Goal: Task Accomplishment & Management: Complete application form

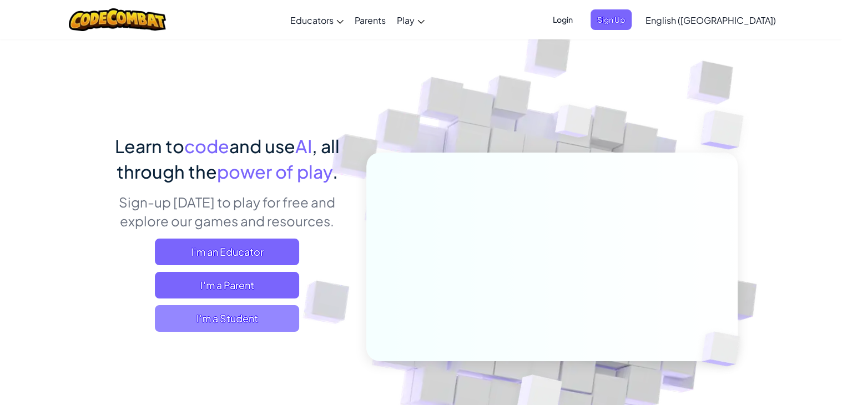
drag, startPoint x: 223, startPoint y: 309, endPoint x: 237, endPoint y: 317, distance: 15.9
click at [237, 317] on span "I'm a Student" at bounding box center [227, 318] width 144 height 27
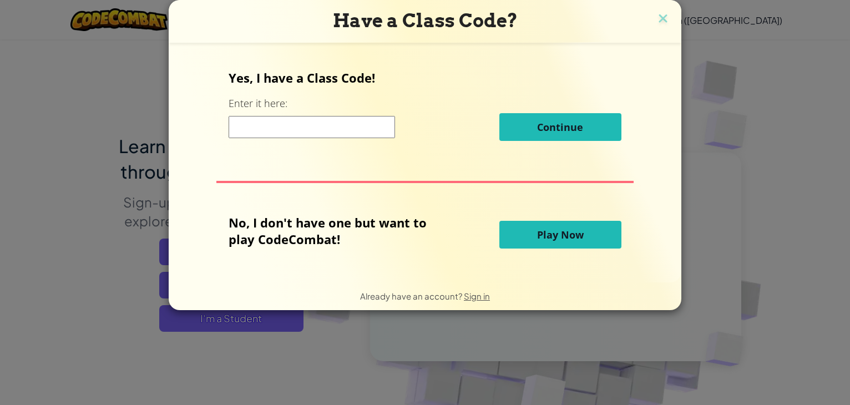
click at [538, 239] on span "Play Now" at bounding box center [560, 234] width 47 height 13
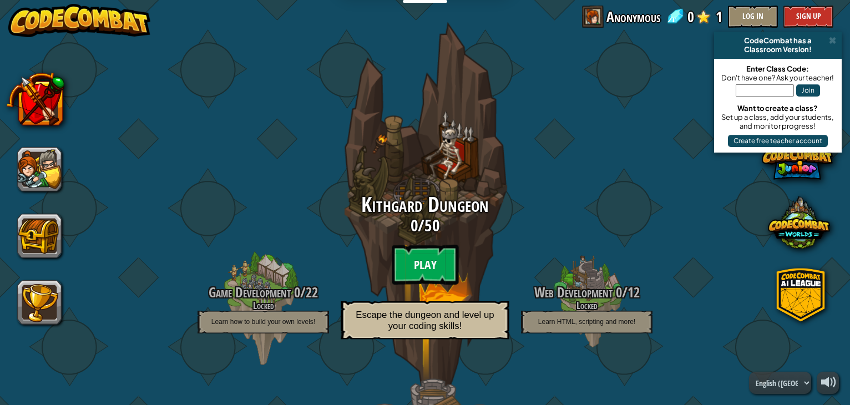
click at [415, 274] on btn "Play" at bounding box center [425, 265] width 67 height 40
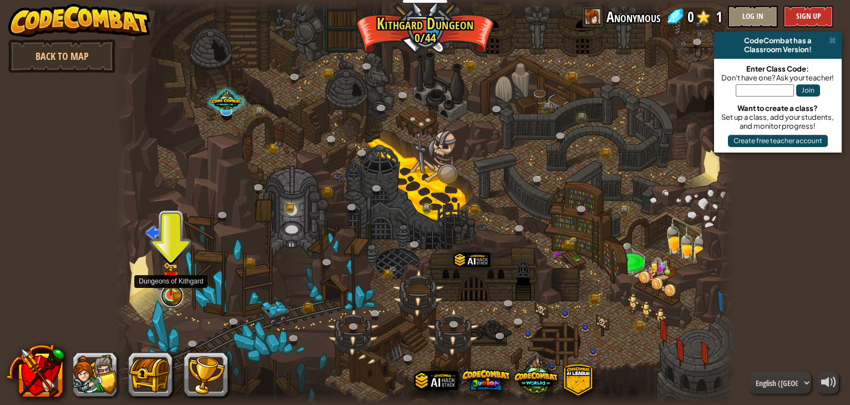
click at [172, 299] on link at bounding box center [172, 296] width 22 height 22
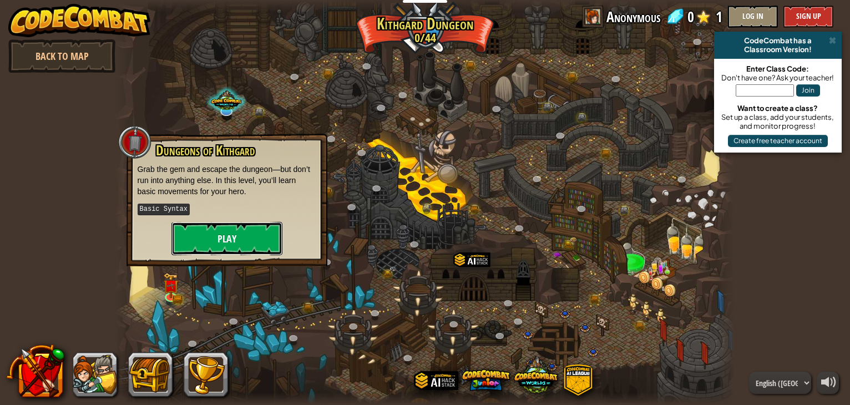
click at [244, 234] on button "Play" at bounding box center [226, 238] width 111 height 33
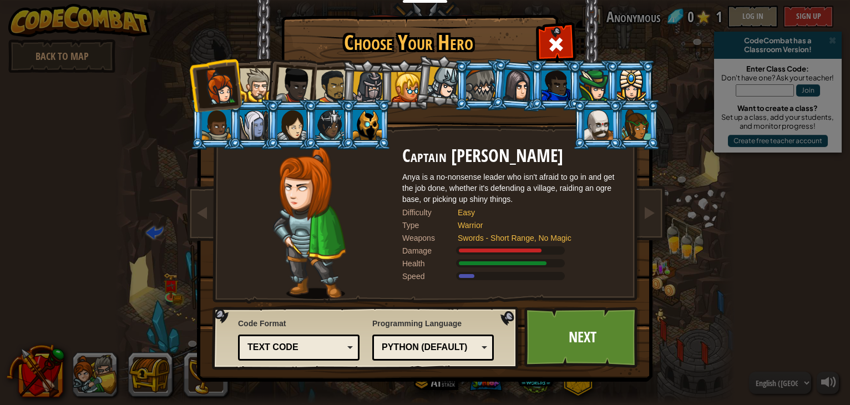
click at [260, 83] on div at bounding box center [257, 85] width 34 height 34
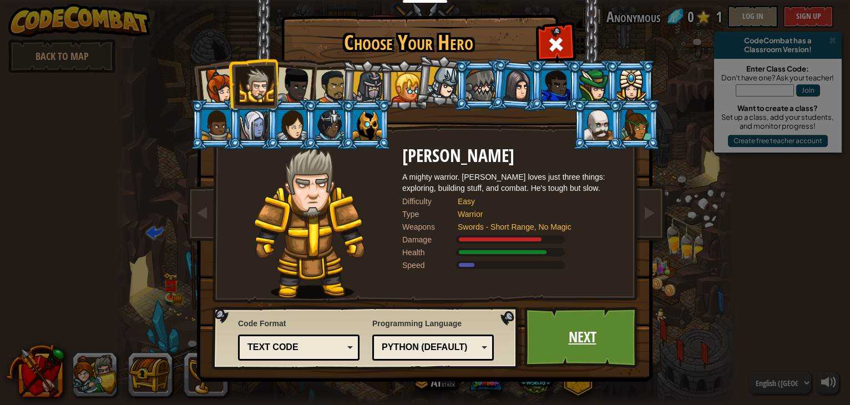
click at [544, 347] on link "Next" at bounding box center [582, 337] width 116 height 61
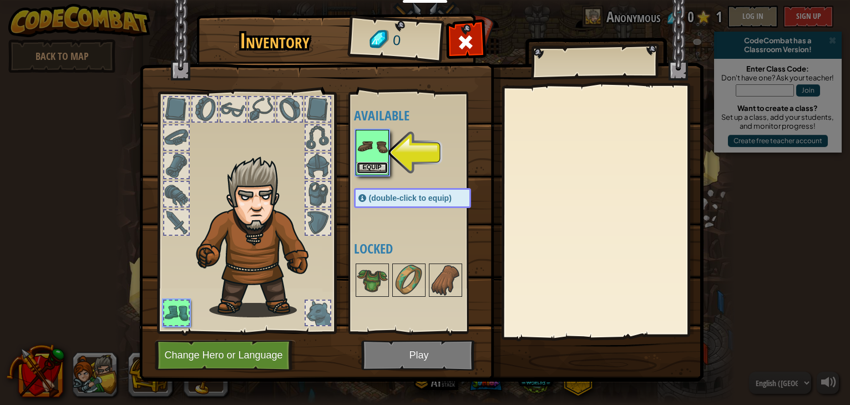
click at [383, 162] on button "Equip" at bounding box center [372, 168] width 31 height 12
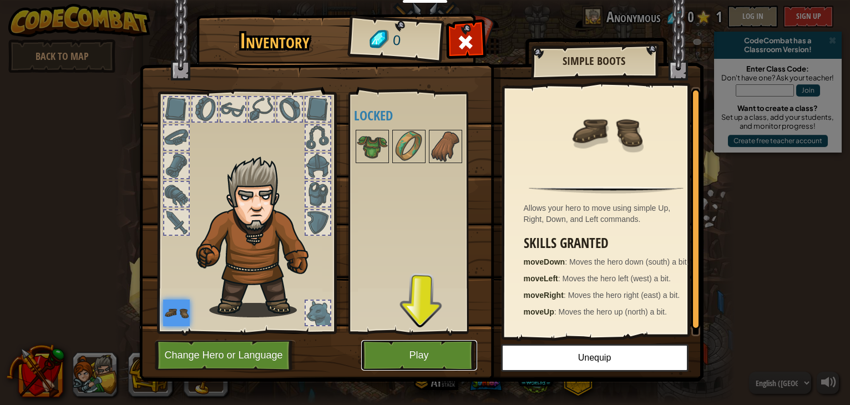
click at [430, 347] on button "Play" at bounding box center [419, 355] width 116 height 31
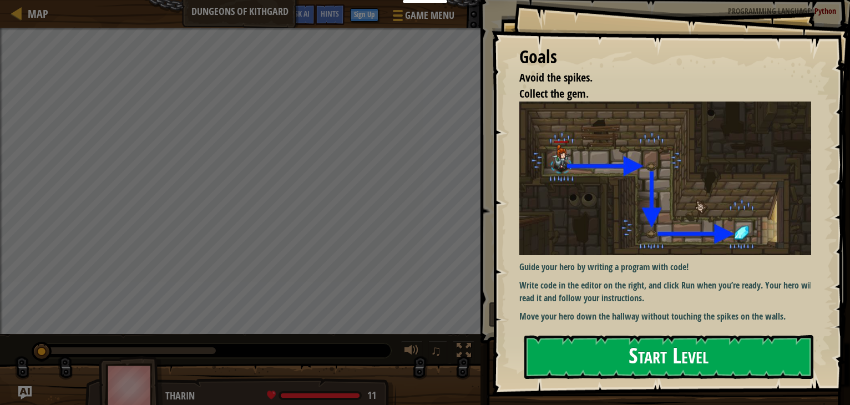
click at [678, 348] on button "Start Level" at bounding box center [668, 357] width 289 height 44
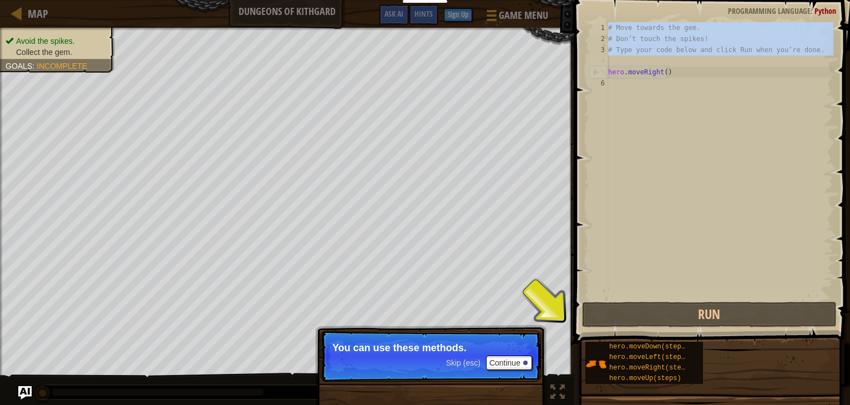
drag, startPoint x: 606, startPoint y: 25, endPoint x: 826, endPoint y: 49, distance: 221.7
click at [826, 49] on div "1 2 3 4 5 6 # Move towards the gem. # Don’t touch the spikes! # Type your code …" at bounding box center [711, 160] width 246 height 277
type textarea "# Type your code below and click Run when you’re done."
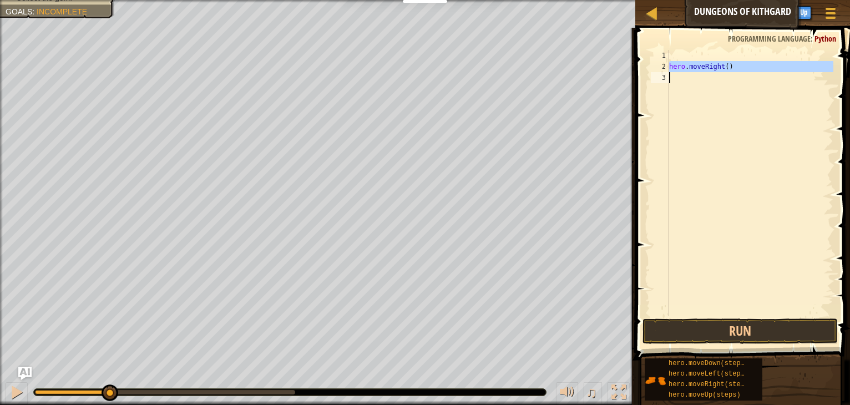
drag, startPoint x: 669, startPoint y: 65, endPoint x: 701, endPoint y: 64, distance: 32.8
click at [701, 64] on div "1 2 3 hero . moveRight ( ) הההההההההההההההההההההההההההההההההההההההההההההההההההה…" at bounding box center [741, 183] width 185 height 266
type textarea "hero.moveRight()"
click at [725, 120] on div "hero . moveRight ( )" at bounding box center [750, 194] width 166 height 289
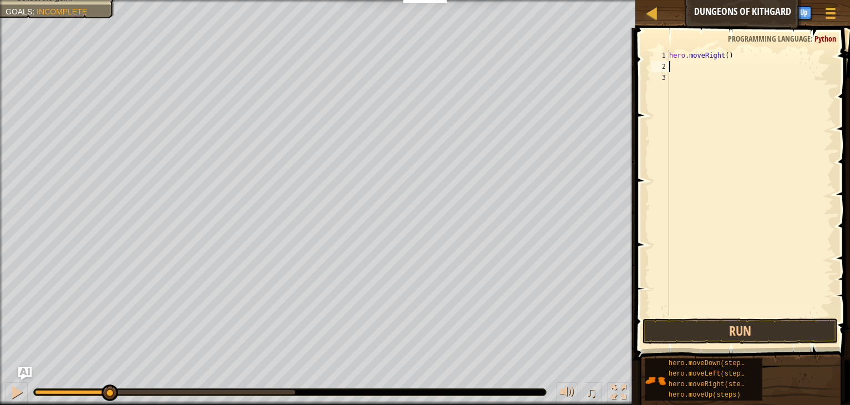
click at [680, 68] on div "hero . moveRight ( )" at bounding box center [750, 194] width 166 height 289
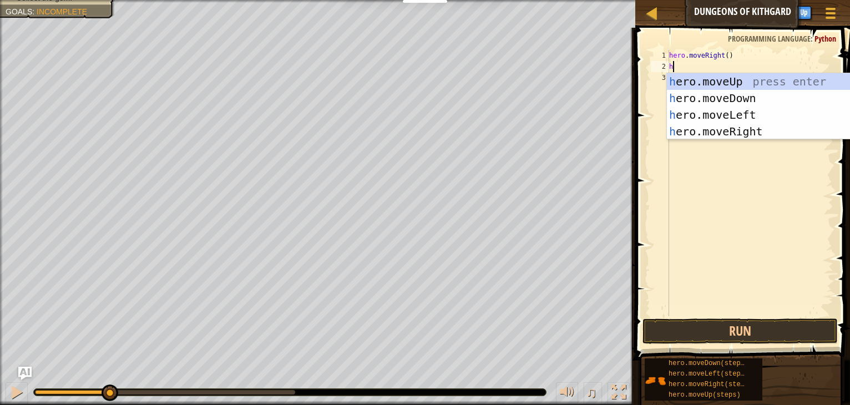
scroll to position [5, 0]
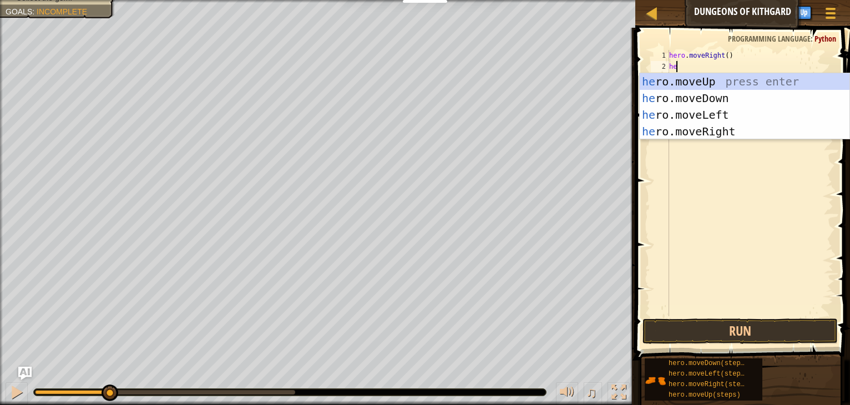
type textarea "her"
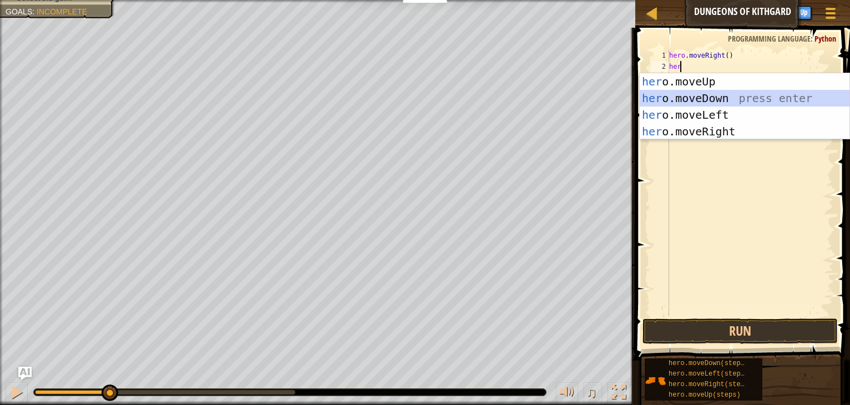
click at [713, 94] on div "her o.moveUp press enter her o.moveDown press enter her o.moveLeft press enter …" at bounding box center [745, 123] width 210 height 100
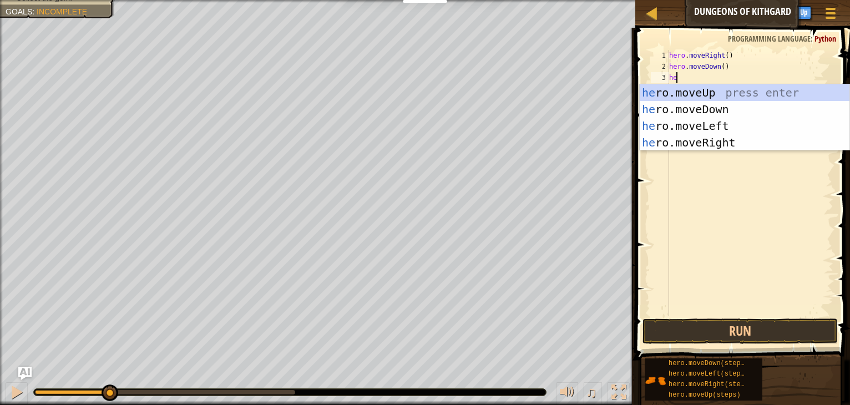
type textarea "her"
click at [719, 139] on div "her o.moveUp press enter her o.moveDown press enter her o.moveLeft press enter …" at bounding box center [745, 134] width 210 height 100
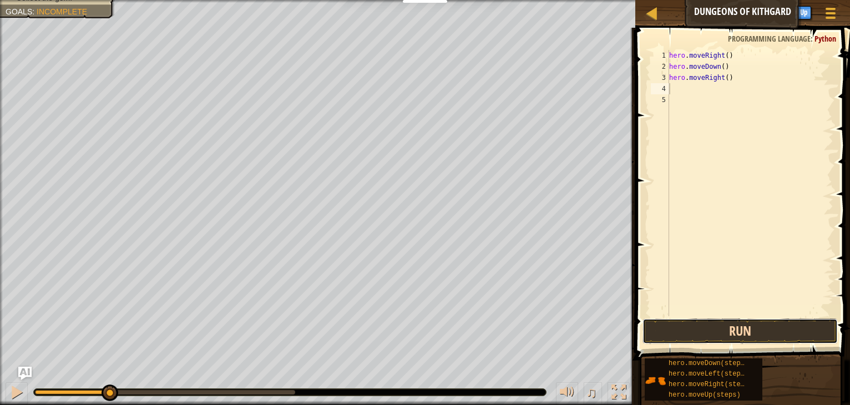
click at [710, 332] on button "Run" at bounding box center [740, 332] width 195 height 26
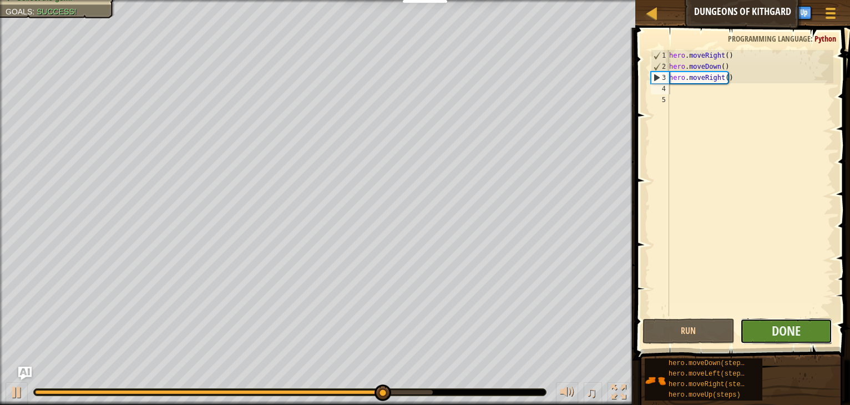
click at [764, 333] on button "Done" at bounding box center [786, 332] width 92 height 26
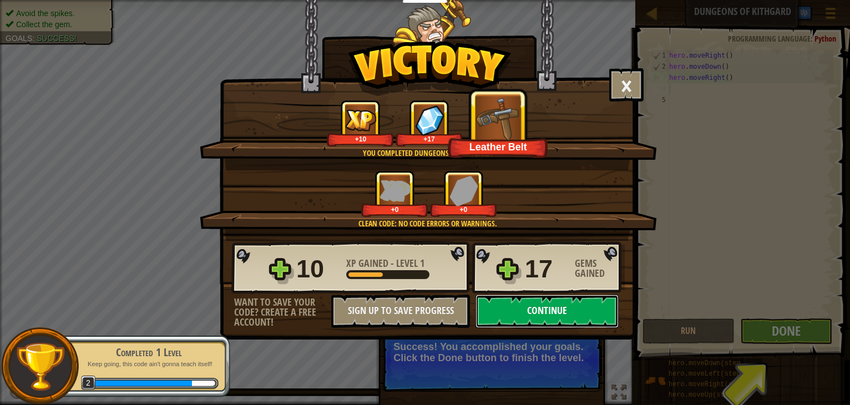
click at [536, 311] on button "Continue" at bounding box center [547, 311] width 143 height 33
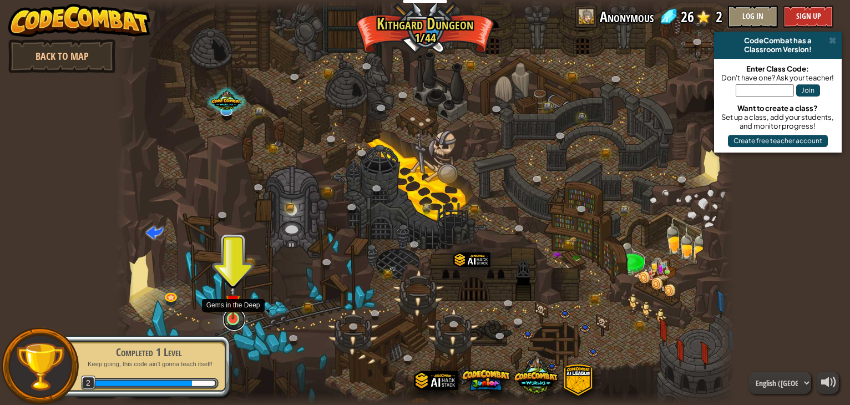
click at [233, 322] on link at bounding box center [234, 320] width 22 height 22
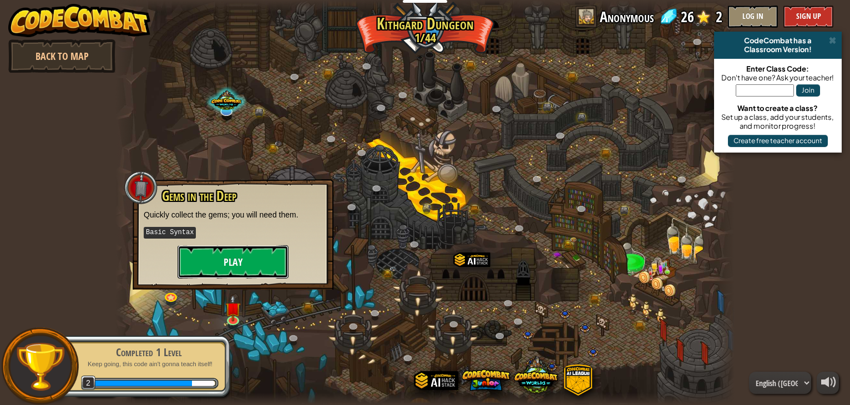
click at [246, 261] on button "Play" at bounding box center [233, 261] width 111 height 33
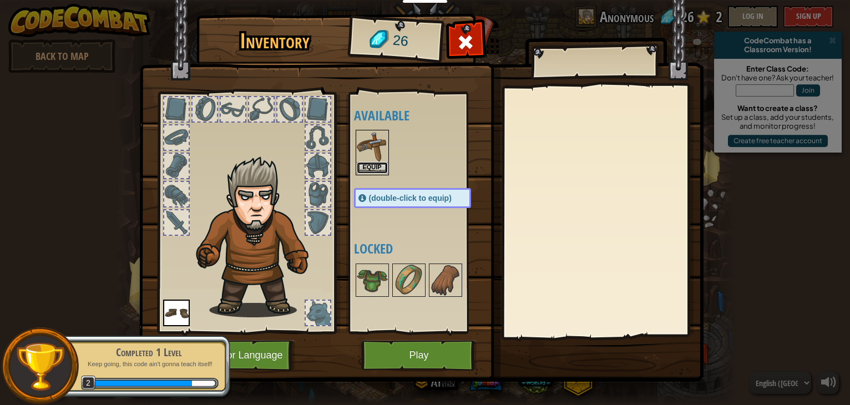
click at [362, 164] on button "Equip" at bounding box center [372, 168] width 31 height 12
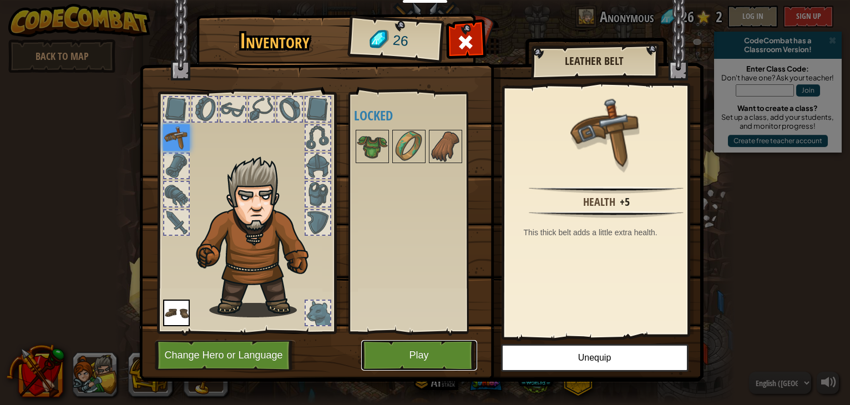
click at [407, 357] on button "Play" at bounding box center [419, 355] width 116 height 31
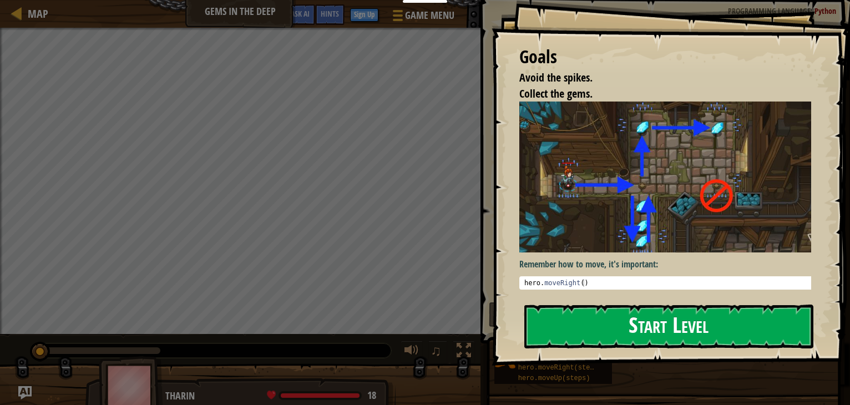
click at [590, 334] on button "Start Level" at bounding box center [668, 327] width 289 height 44
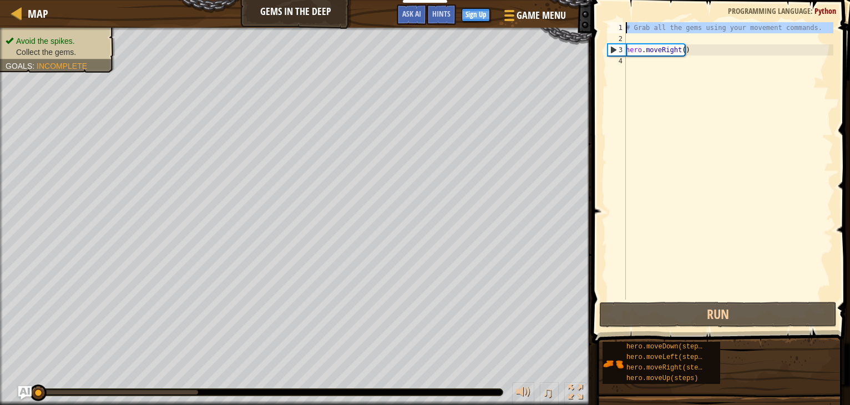
click at [625, 27] on div "1" at bounding box center [617, 27] width 18 height 11
drag, startPoint x: 625, startPoint y: 27, endPoint x: 756, endPoint y: 24, distance: 131.0
click at [756, 24] on div "# Grab all the gems using your movement commands. 1 2 3 4 # Grab all the gems u…" at bounding box center [719, 160] width 228 height 277
type textarea "# Grab all the gems using your movement commands."
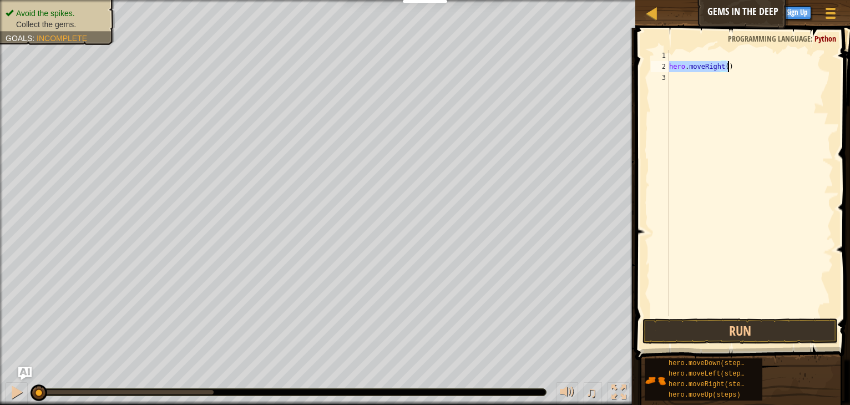
drag, startPoint x: 670, startPoint y: 65, endPoint x: 742, endPoint y: 61, distance: 72.3
click at [742, 61] on div "hero . moveRight ( )" at bounding box center [750, 194] width 166 height 289
type textarea "hero.moveRight()"
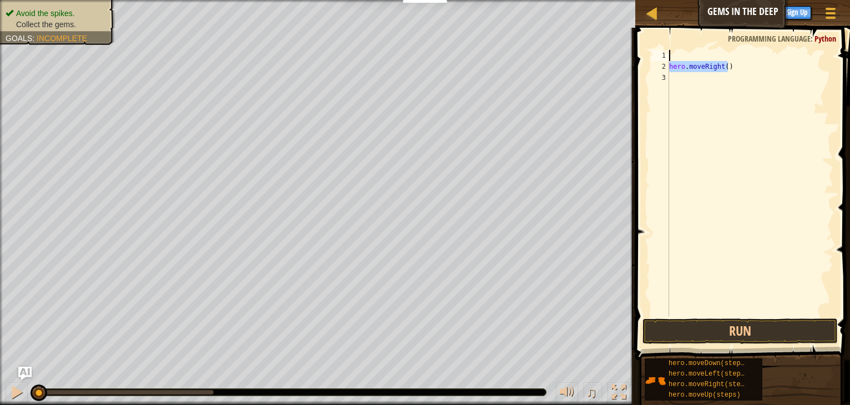
type textarea "hero.moveRight()"
click at [678, 67] on div "hero . moveRight ( )" at bounding box center [750, 194] width 166 height 289
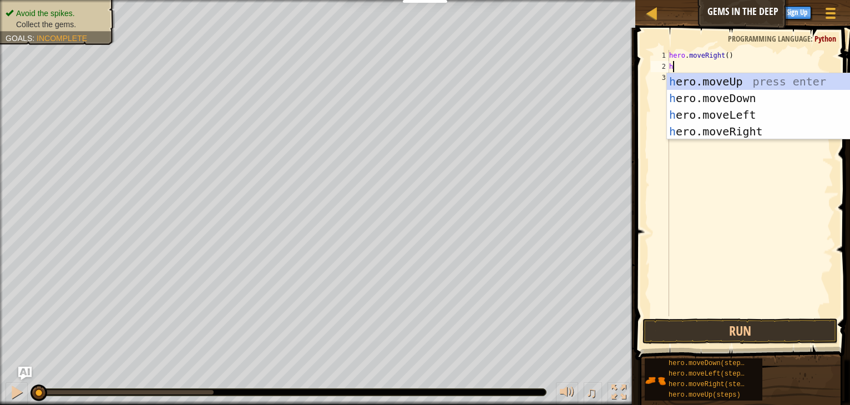
scroll to position [5, 0]
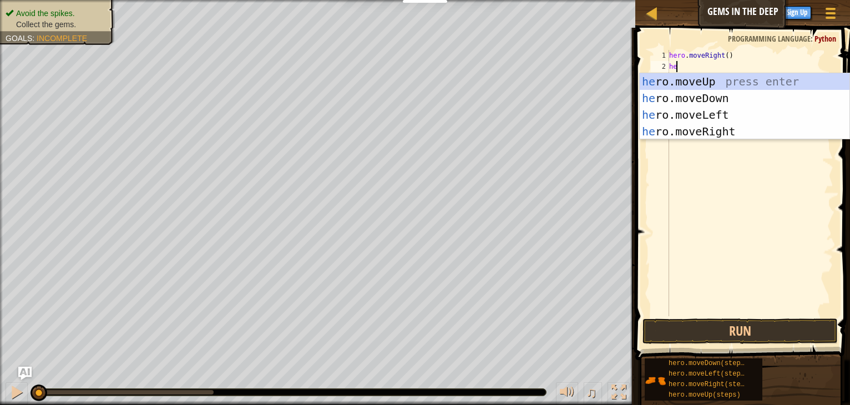
type textarea "her"
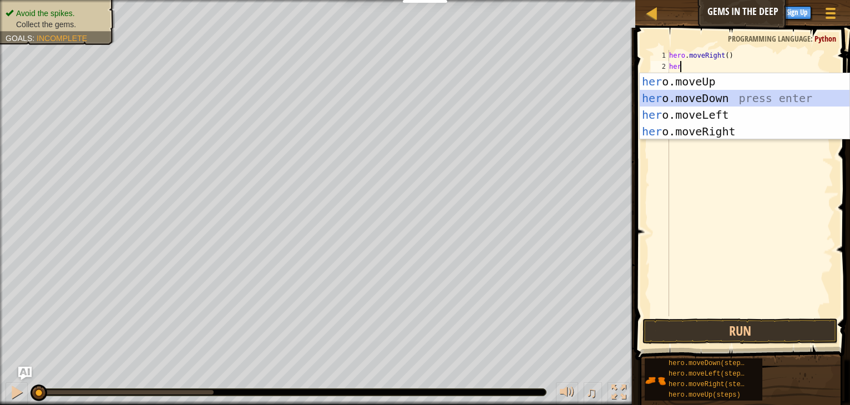
click at [705, 100] on div "her o.moveUp press enter her o.moveDown press enter her o.moveLeft press enter …" at bounding box center [745, 123] width 210 height 100
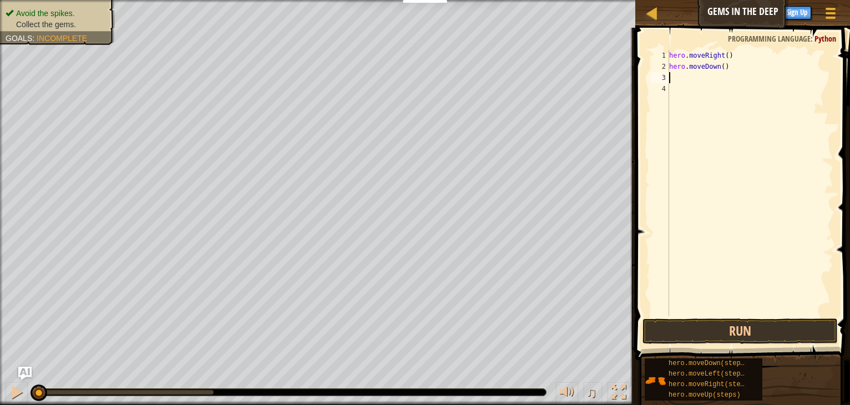
click at [675, 78] on div "hero . moveRight ( ) hero . moveDown ( )" at bounding box center [750, 194] width 166 height 289
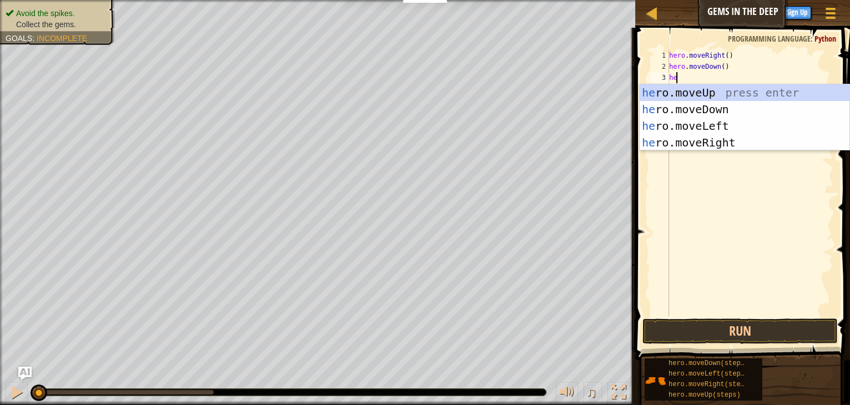
type textarea "her"
click at [715, 88] on div "her o.moveUp press enter her o.moveDown press enter her o.moveLeft press enter …" at bounding box center [745, 134] width 210 height 100
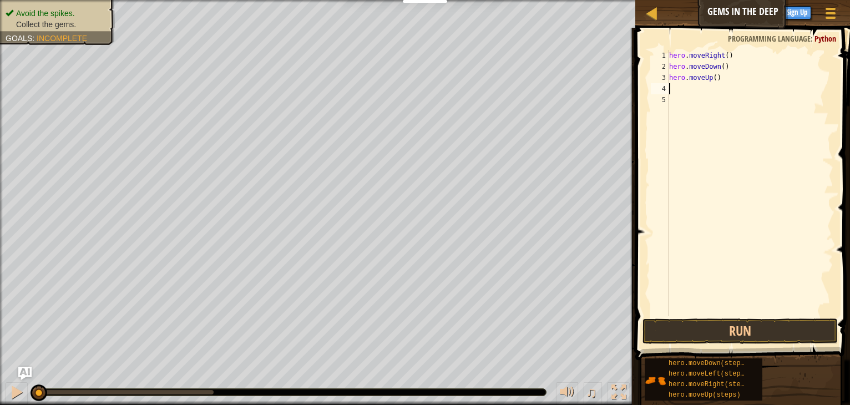
click at [712, 77] on div "hero . moveRight ( ) hero . moveDown ( ) hero . moveUp ( )" at bounding box center [750, 194] width 166 height 289
type textarea "hero.moveUp(2)"
click at [673, 88] on div "hero . moveRight ( ) hero . moveDown ( ) hero . moveUp ( 2 )" at bounding box center [750, 194] width 166 height 289
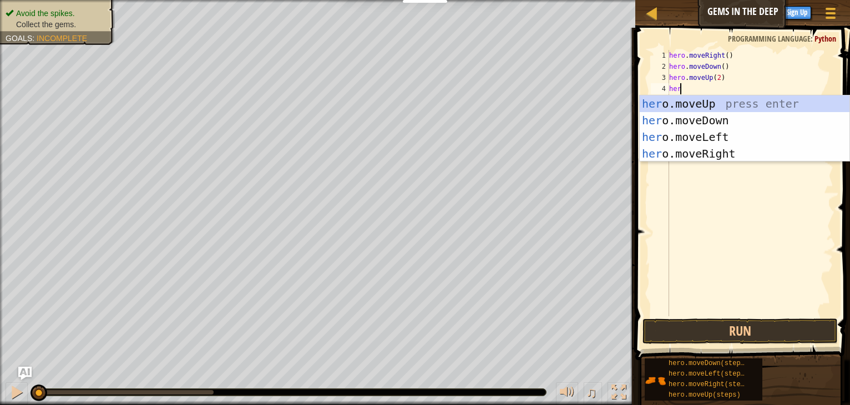
type textarea "hero"
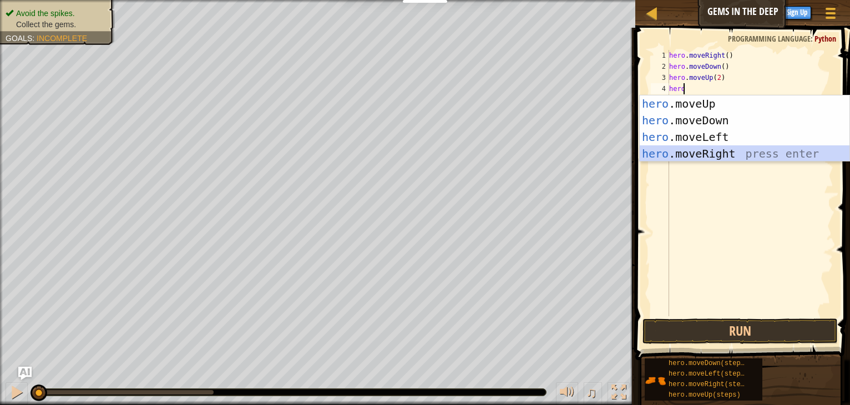
click at [701, 154] on div "hero .moveUp press enter hero .moveDown press enter hero .moveLeft press enter …" at bounding box center [745, 145] width 210 height 100
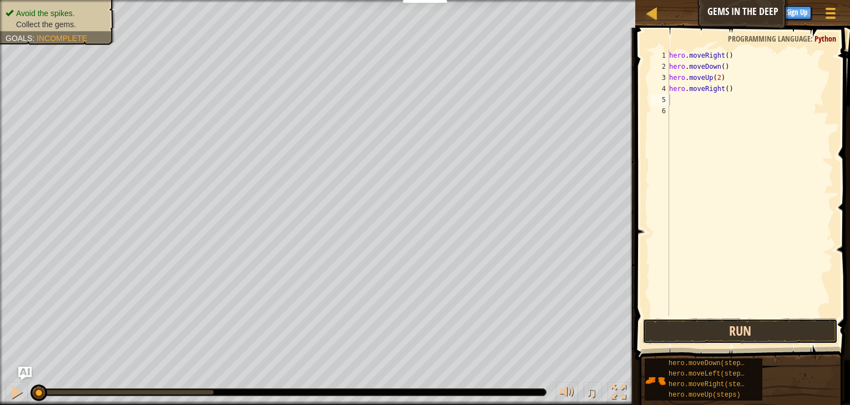
click at [717, 327] on button "Run" at bounding box center [740, 332] width 195 height 26
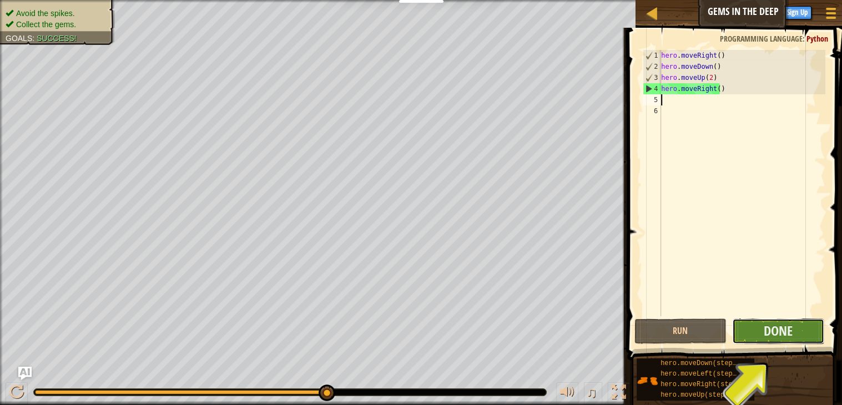
click at [806, 326] on button "Done" at bounding box center [778, 332] width 92 height 26
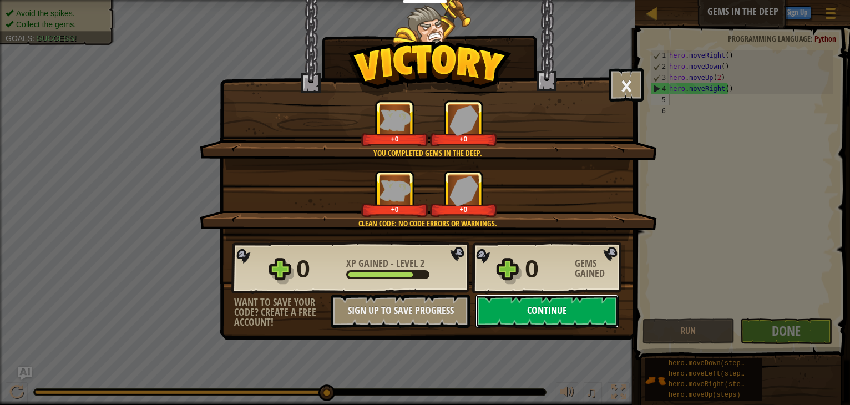
click at [551, 309] on button "Continue" at bounding box center [547, 311] width 143 height 33
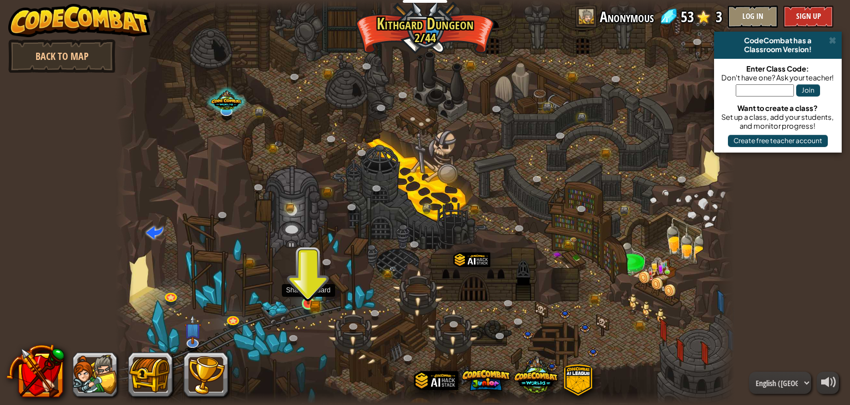
click at [309, 299] on img at bounding box center [309, 288] width 16 height 34
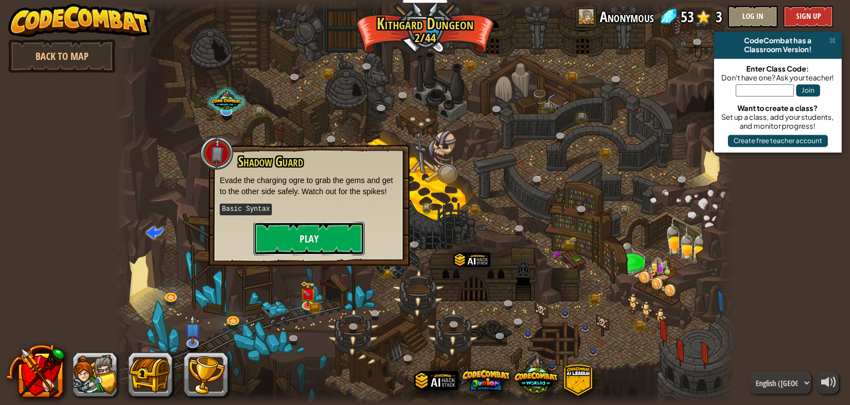
click at [327, 234] on button "Play" at bounding box center [309, 238] width 111 height 33
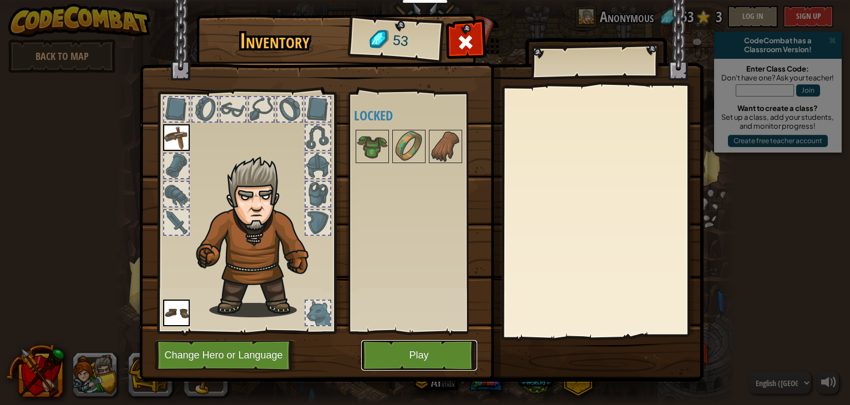
click at [395, 341] on button "Play" at bounding box center [419, 355] width 116 height 31
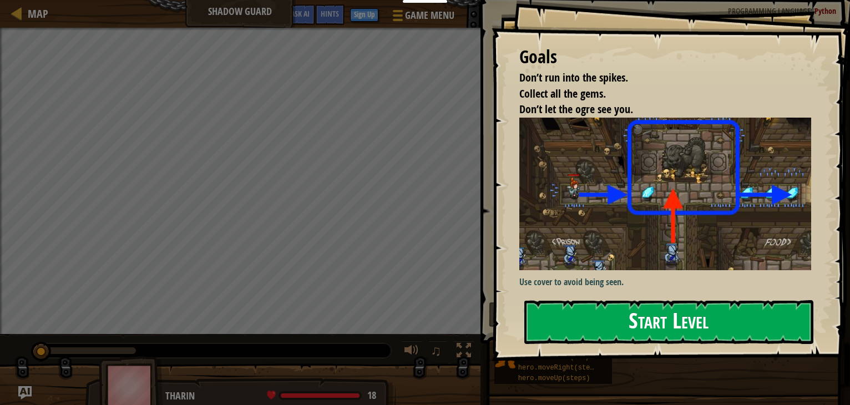
click at [590, 320] on button "Start Level" at bounding box center [668, 322] width 289 height 44
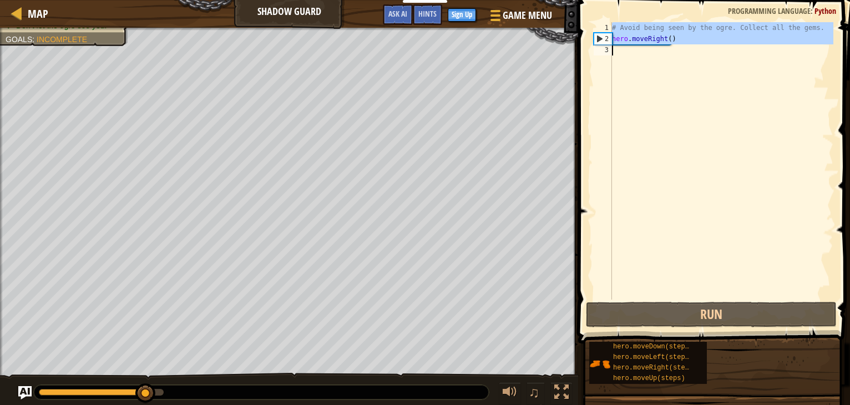
drag, startPoint x: 610, startPoint y: 22, endPoint x: 662, endPoint y: 31, distance: 51.8
click at [662, 31] on div "1 2 3 # Avoid being seen by the ogre. Collect all the gems. hero . moveRight ( …" at bounding box center [713, 160] width 242 height 277
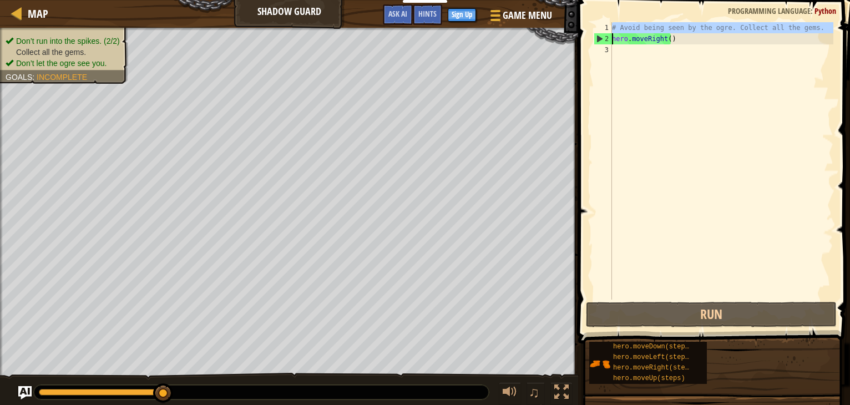
type textarea "hero.moveRight()"
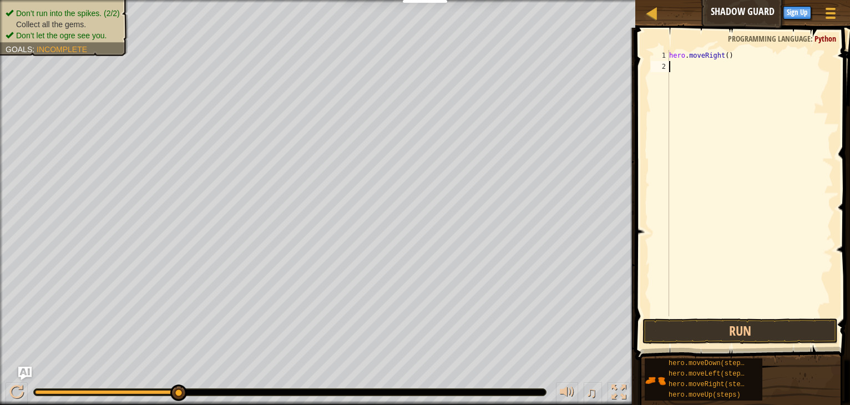
click at [672, 67] on div "hero . moveRight ( )" at bounding box center [750, 194] width 166 height 289
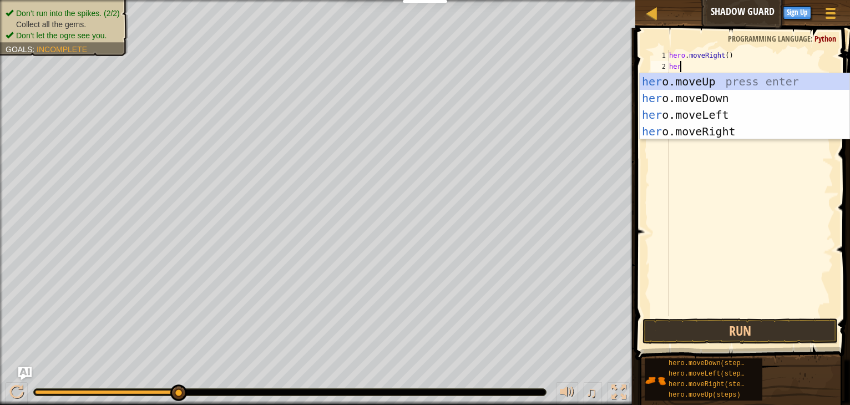
type textarea "hero"
click at [693, 83] on div "hero .moveUp press enter hero .moveDown press enter hero .moveLeft press enter …" at bounding box center [745, 123] width 210 height 100
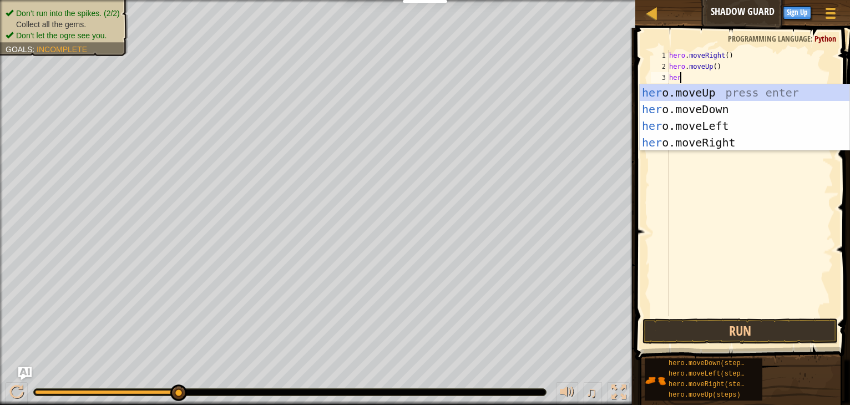
type textarea "hero"
click at [694, 147] on div "hero .moveUp press enter hero .moveDown press enter hero .moveLeft press enter …" at bounding box center [745, 134] width 210 height 100
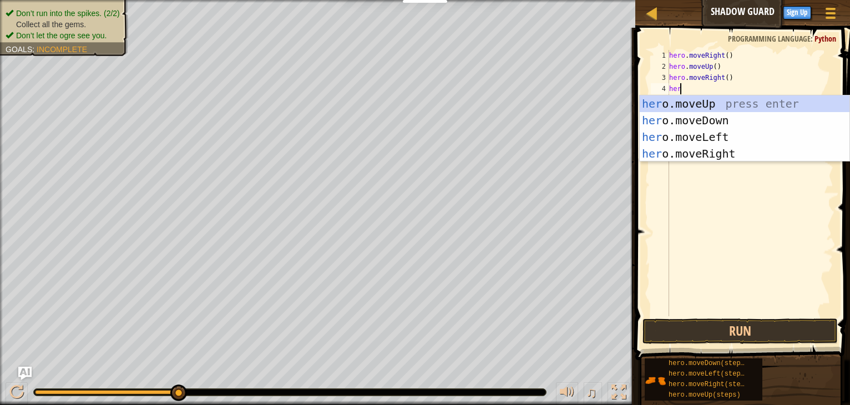
type textarea "hero"
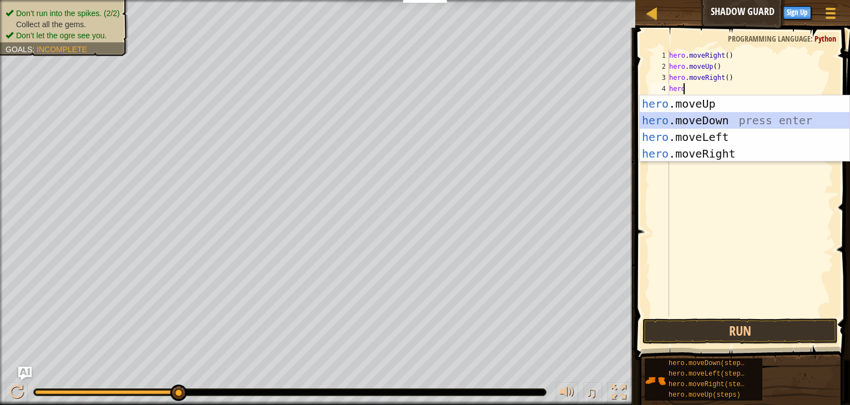
click at [706, 122] on div "hero .moveUp press enter hero .moveDown press enter hero .moveLeft press enter …" at bounding box center [745, 145] width 210 height 100
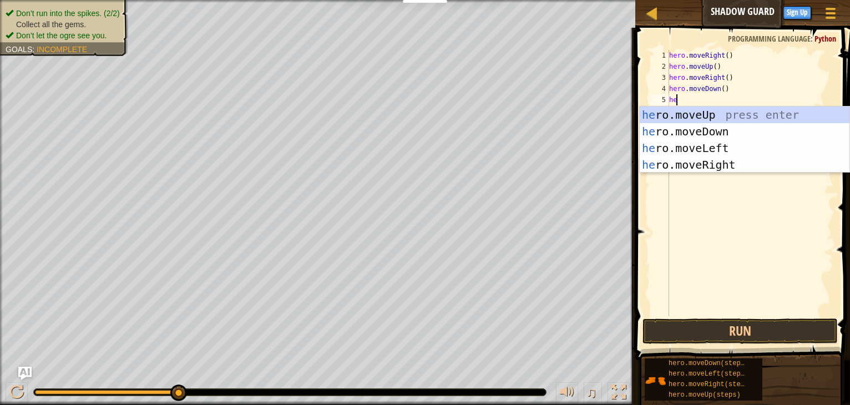
type textarea "heri"
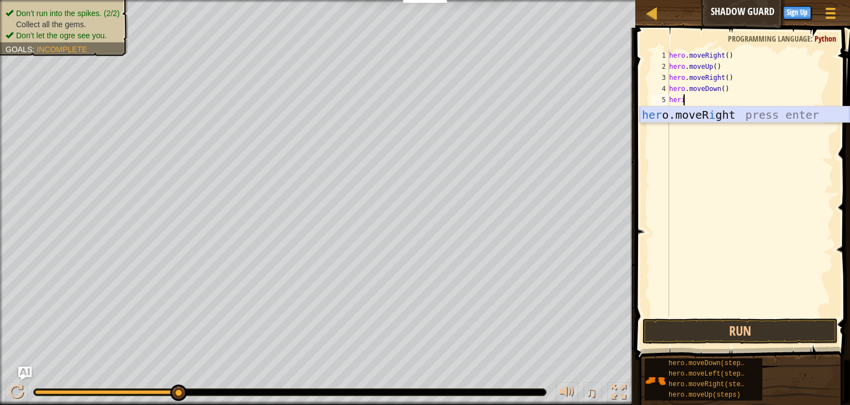
click at [692, 111] on div "her o.moveR i ght press enter" at bounding box center [745, 132] width 210 height 50
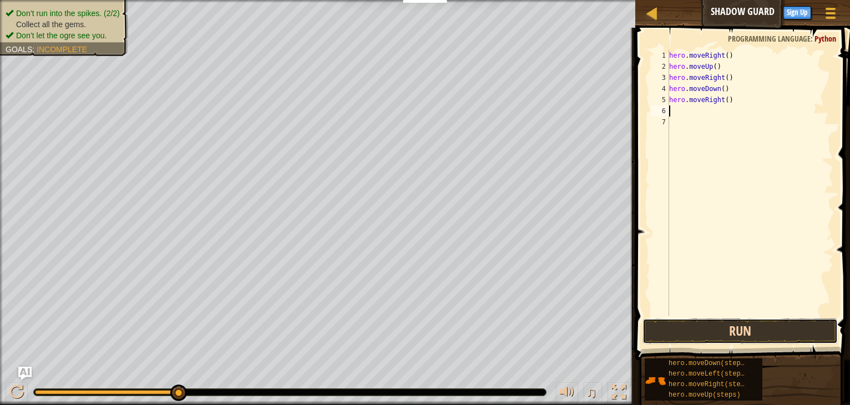
click at [763, 319] on button "Run" at bounding box center [740, 332] width 195 height 26
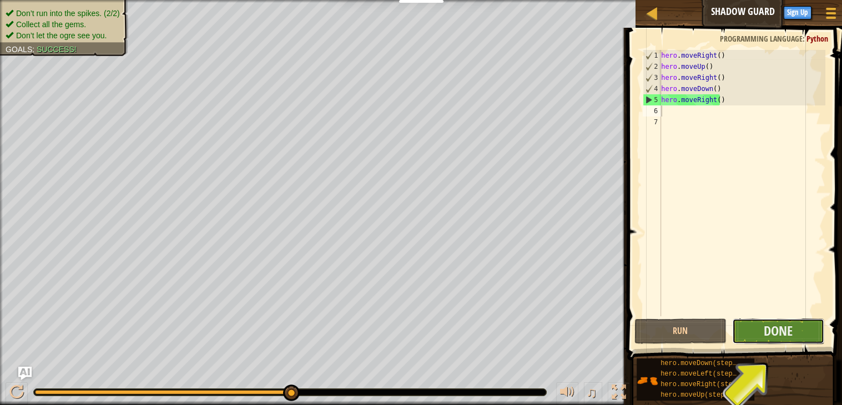
click at [759, 335] on button "Done" at bounding box center [778, 332] width 92 height 26
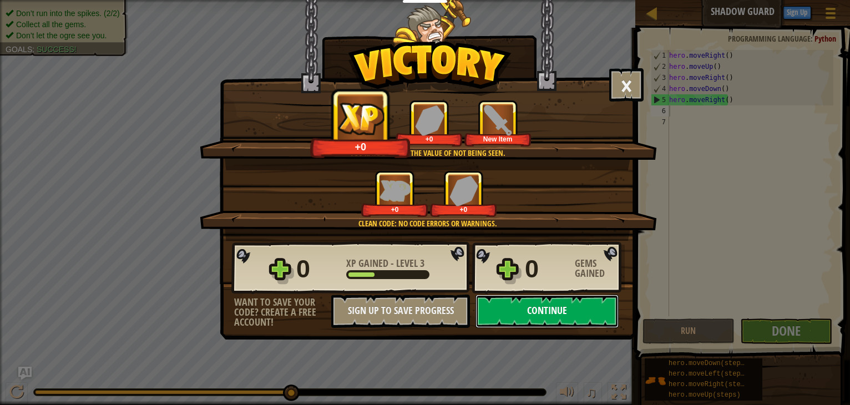
click at [541, 322] on button "Continue" at bounding box center [547, 311] width 143 height 33
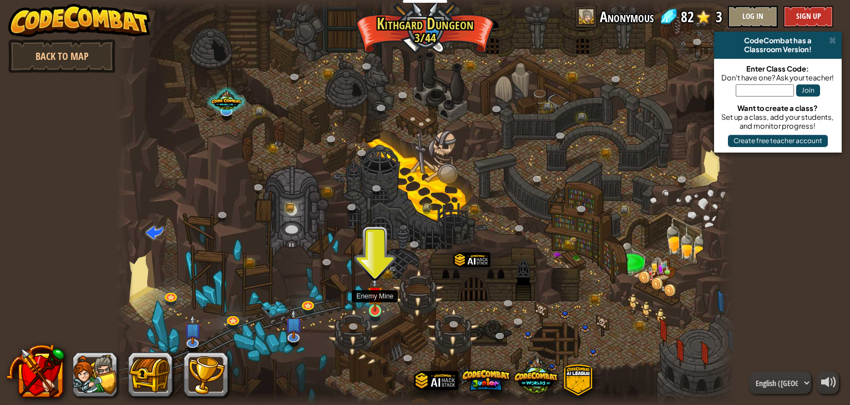
click at [380, 311] on img at bounding box center [375, 294] width 16 height 36
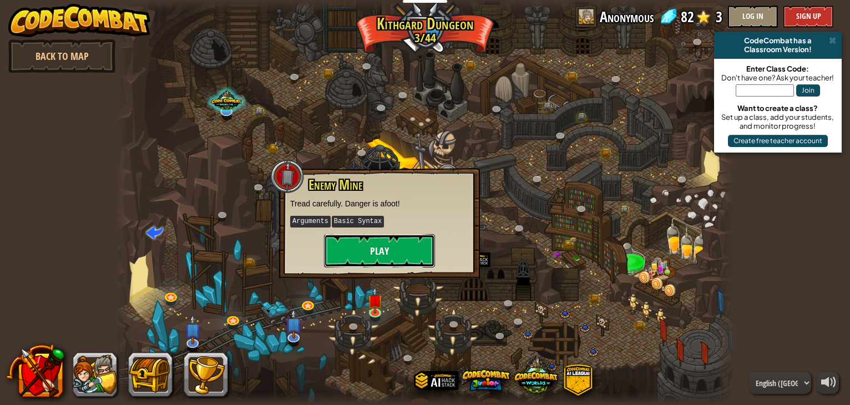
click at [397, 246] on button "Play" at bounding box center [379, 250] width 111 height 33
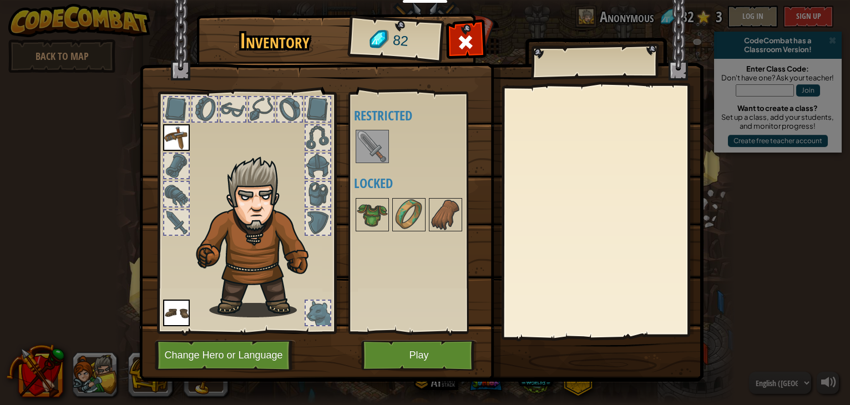
click at [367, 152] on img at bounding box center [372, 146] width 31 height 31
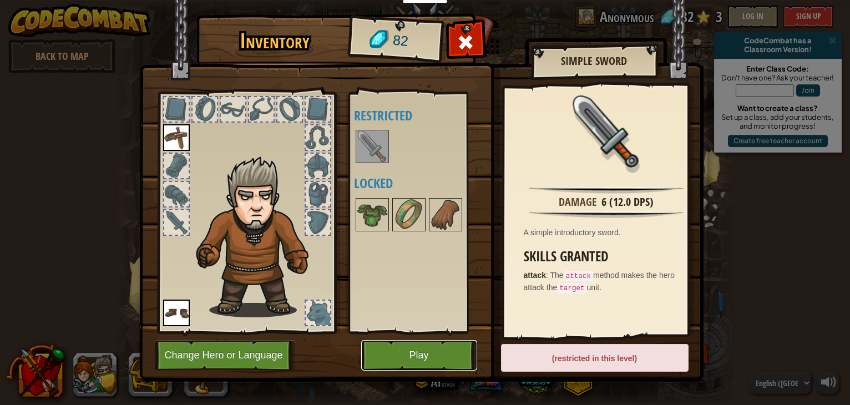
click at [422, 350] on button "Play" at bounding box center [419, 355] width 116 height 31
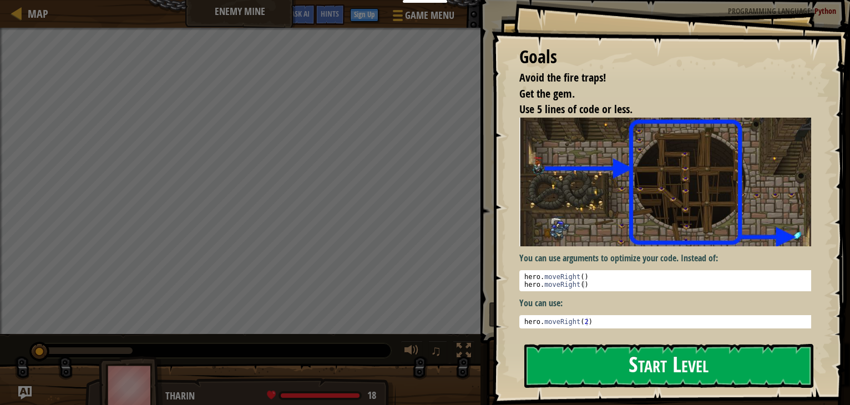
click at [604, 371] on button "Start Level" at bounding box center [668, 366] width 289 height 44
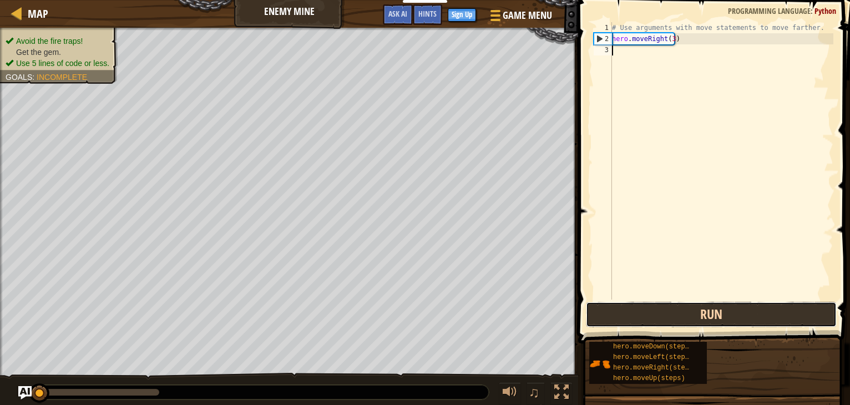
click at [640, 320] on button "Run" at bounding box center [711, 315] width 251 height 26
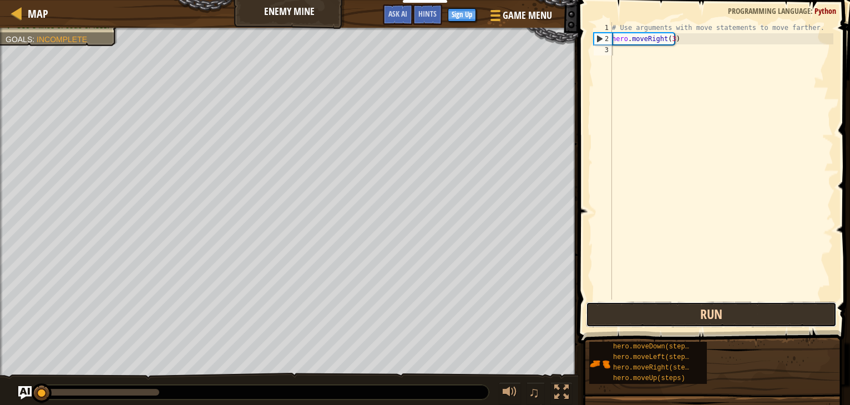
click at [640, 320] on button "Run" at bounding box center [711, 315] width 251 height 26
click at [640, 317] on button "Run" at bounding box center [711, 315] width 251 height 26
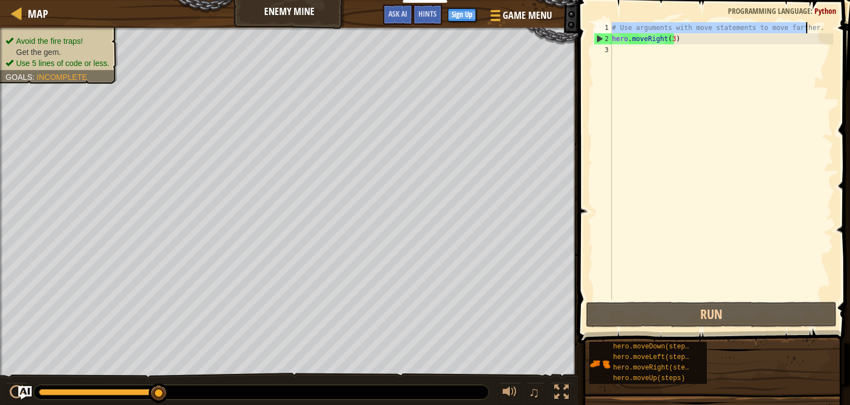
drag, startPoint x: 613, startPoint y: 23, endPoint x: 844, endPoint y: 23, distance: 230.9
click at [841, 23] on div "1 2 3 # Use arguments with move statements to move farther. hero . moveRight ( …" at bounding box center [712, 194] width 275 height 376
type textarea "# Use arguments with move statements to move farther."
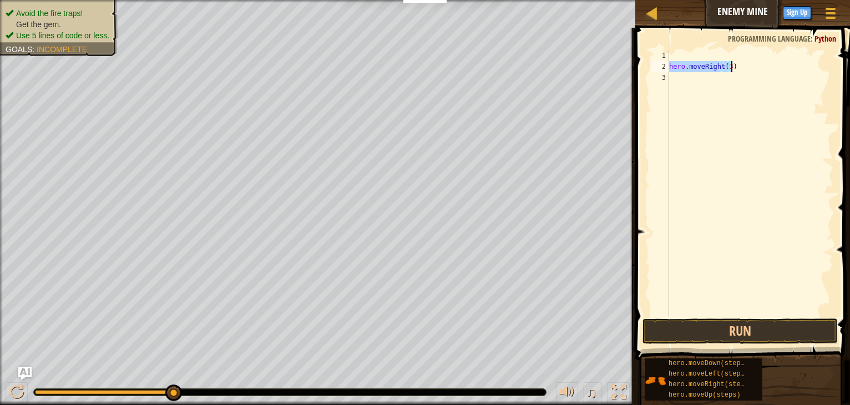
drag, startPoint x: 670, startPoint y: 64, endPoint x: 761, endPoint y: 63, distance: 91.6
click at [770, 63] on div "hero . moveRight ( 3 )" at bounding box center [750, 194] width 166 height 289
type textarea "hero.moveRight(3)"
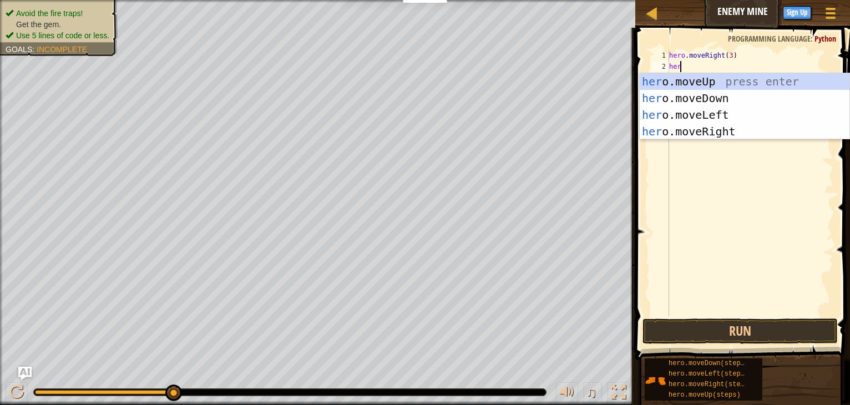
type textarea "hero.moveRight(3)hero"
click at [679, 83] on div "hero .moveUp press enter hero .moveDown press enter hero .moveLeft press enter …" at bounding box center [745, 123] width 210 height 100
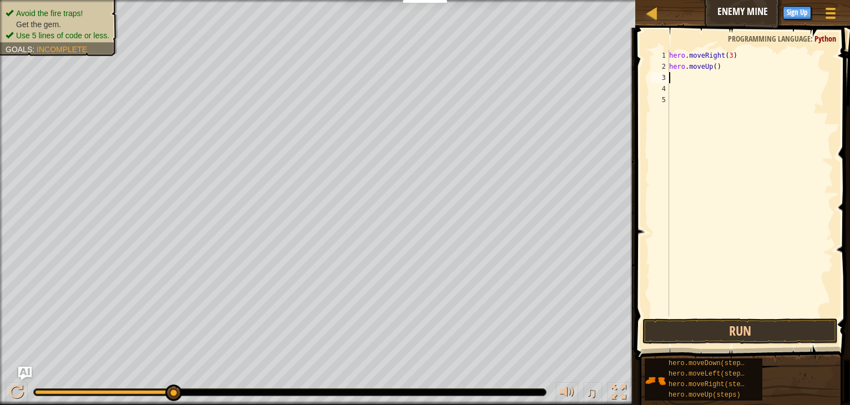
scroll to position [5, 0]
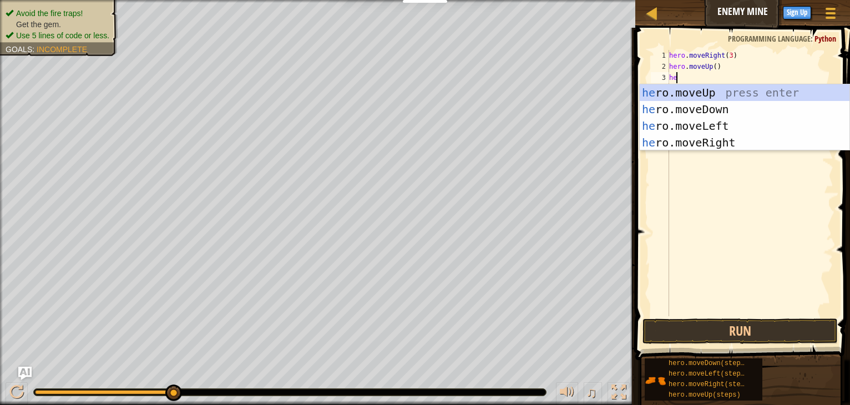
type textarea "her"
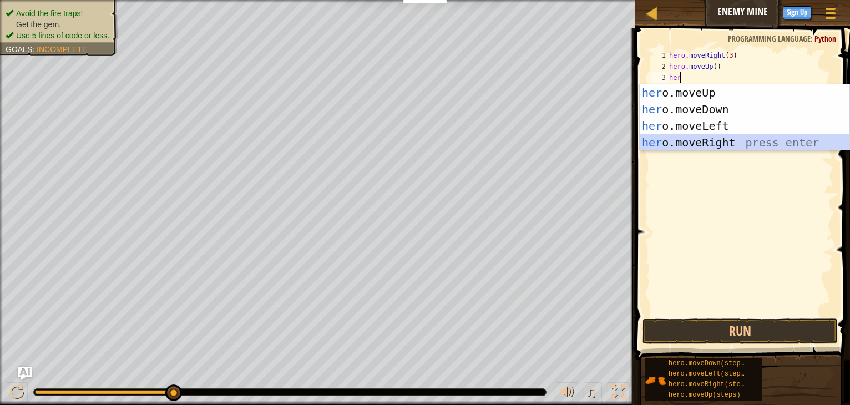
click at [718, 137] on div "her o.moveUp press enter her o.moveDown press enter her o.moveLeft press enter …" at bounding box center [745, 134] width 210 height 100
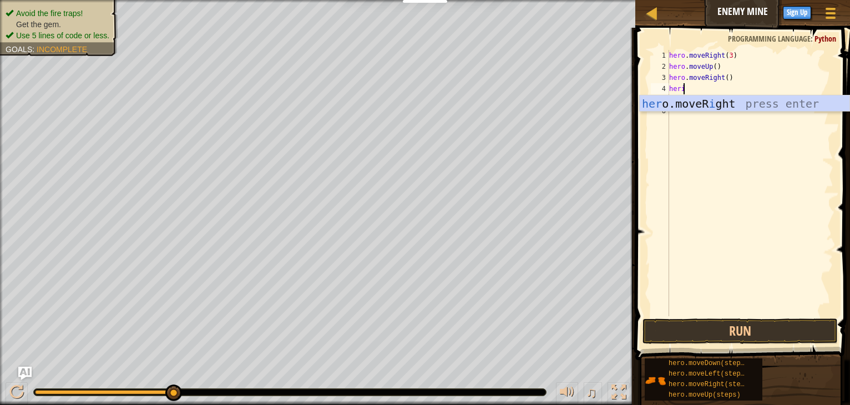
type textarea "her"
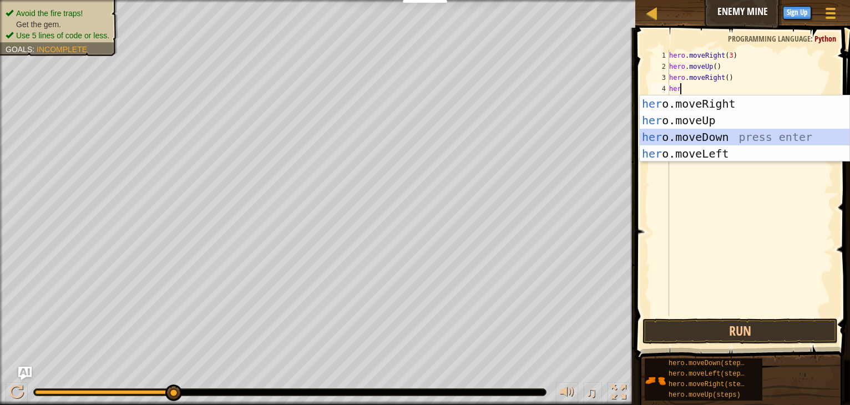
click at [735, 136] on div "her o.moveRight press enter her o.moveUp press enter her o.moveDown press enter…" at bounding box center [745, 145] width 210 height 100
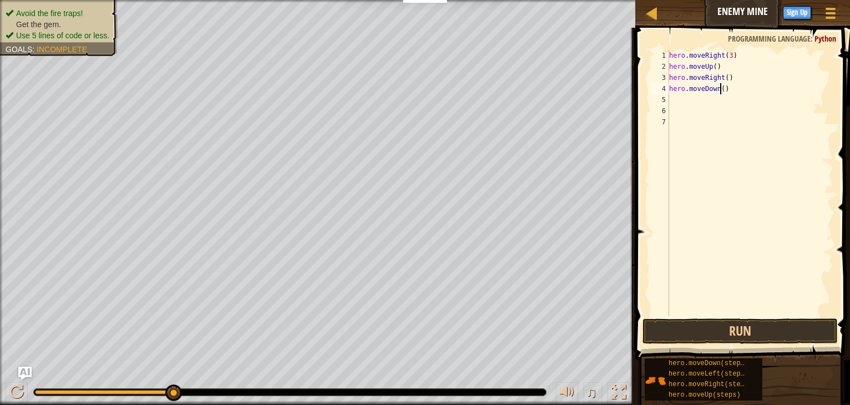
click at [720, 94] on div "hero . moveRight ( 3 ) hero . moveUp ( ) hero . moveRight ( ) hero . moveDown (…" at bounding box center [750, 194] width 166 height 289
type textarea "hero.moveDown(3)"
click at [677, 103] on div "hero . moveRight ( 3 ) hero . moveUp ( ) hero . moveRight ( ) hero . moveDown (…" at bounding box center [750, 194] width 166 height 289
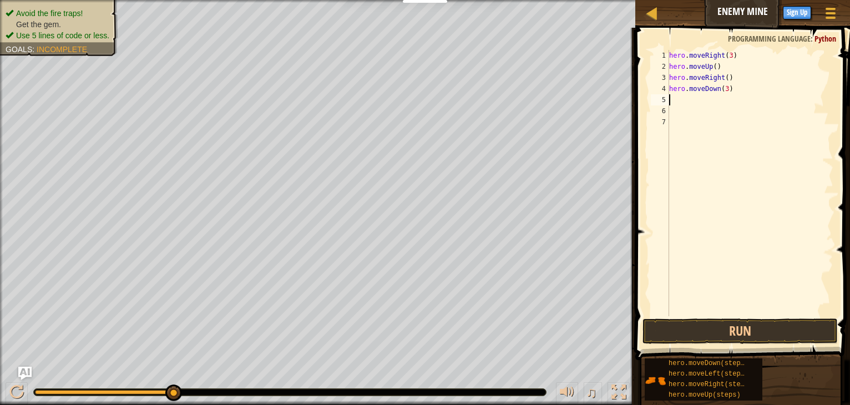
click at [677, 103] on div "hero . moveRight ( 3 ) hero . moveUp ( ) hero . moveRight ( ) hero . moveDown (…" at bounding box center [750, 194] width 166 height 289
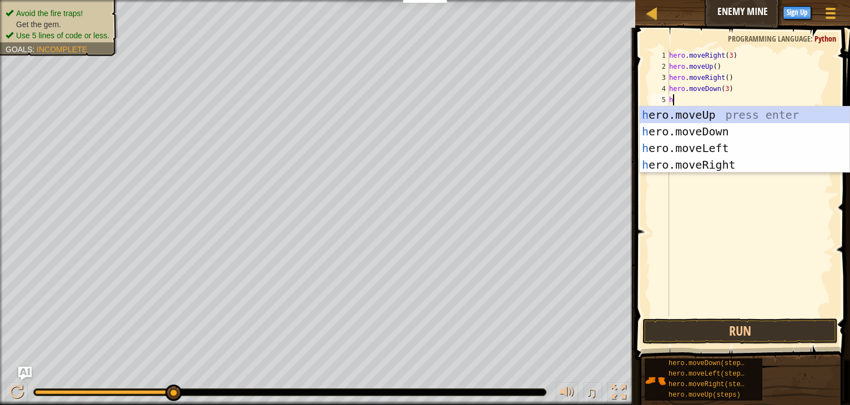
type textarea "he"
click at [696, 167] on div "he ro.moveUp press enter he ro.moveDown press enter he ro.moveLeft press enter …" at bounding box center [745, 157] width 210 height 100
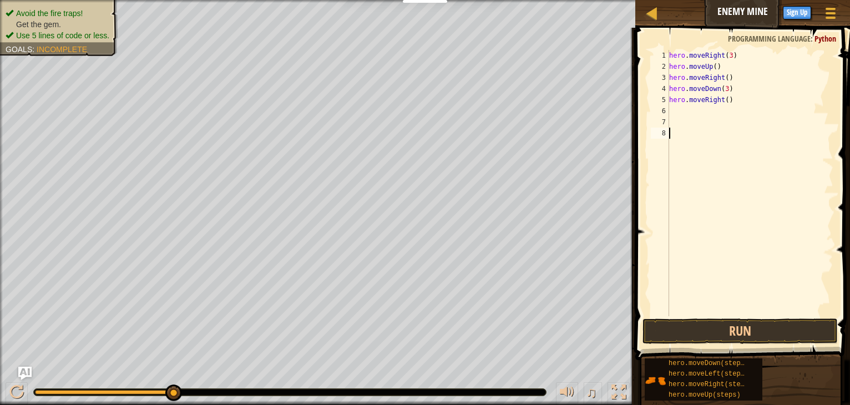
drag, startPoint x: 696, startPoint y: 167, endPoint x: 739, endPoint y: 267, distance: 108.7
click at [739, 267] on div "hero . moveRight ( 3 ) hero . moveUp ( ) hero . moveRight ( ) hero . moveDown (…" at bounding box center [750, 194] width 166 height 289
click at [724, 100] on div "hero . moveRight ( 3 ) hero . moveUp ( ) hero . moveRight ( ) hero . moveDown (…" at bounding box center [750, 194] width 166 height 289
type textarea "hero.moveRight(3)"
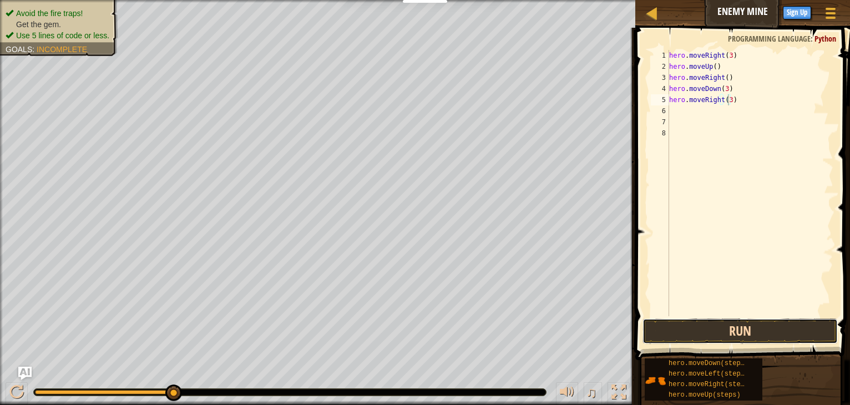
click at [694, 326] on button "Run" at bounding box center [740, 332] width 195 height 26
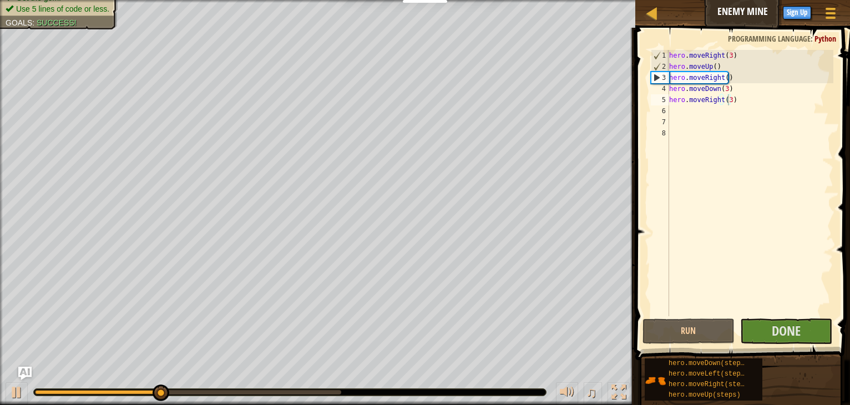
click at [222, 389] on div at bounding box center [290, 392] width 512 height 7
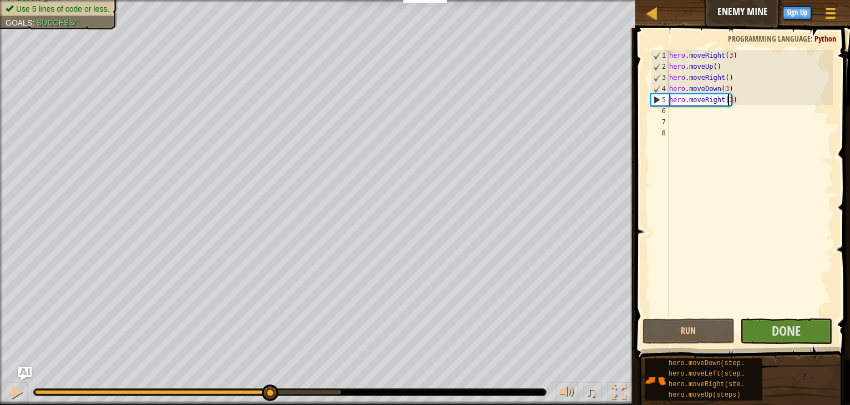
drag, startPoint x: 185, startPoint y: 389, endPoint x: 270, endPoint y: 403, distance: 86.0
click at [270, 403] on div "♫" at bounding box center [317, 389] width 635 height 33
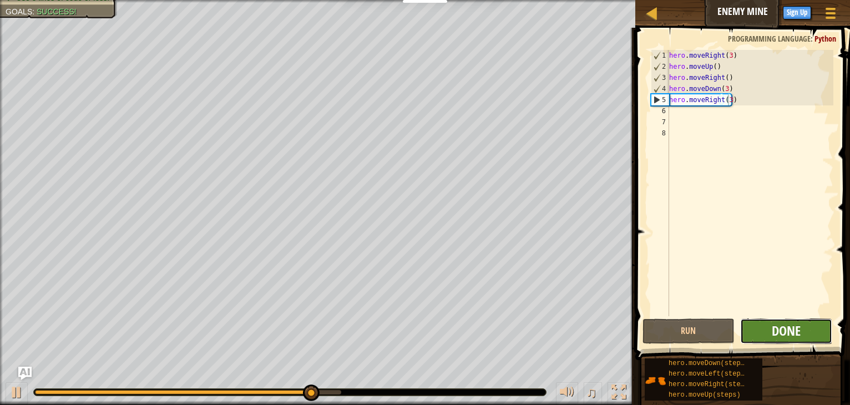
click at [772, 334] on span "Done" at bounding box center [786, 331] width 29 height 18
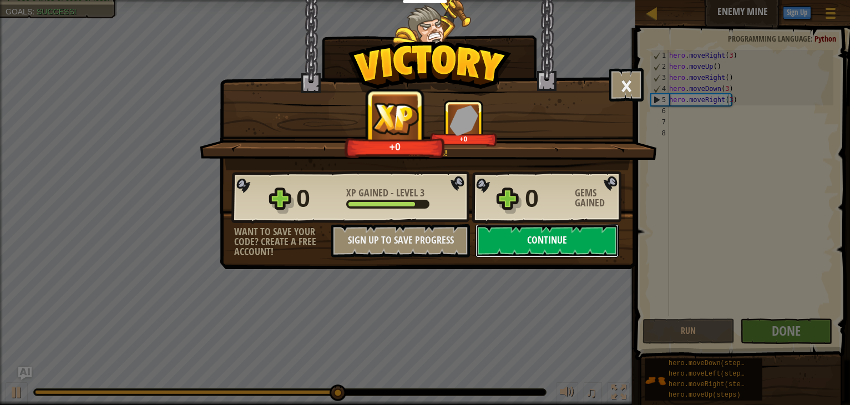
click at [519, 251] on button "Continue" at bounding box center [547, 240] width 143 height 33
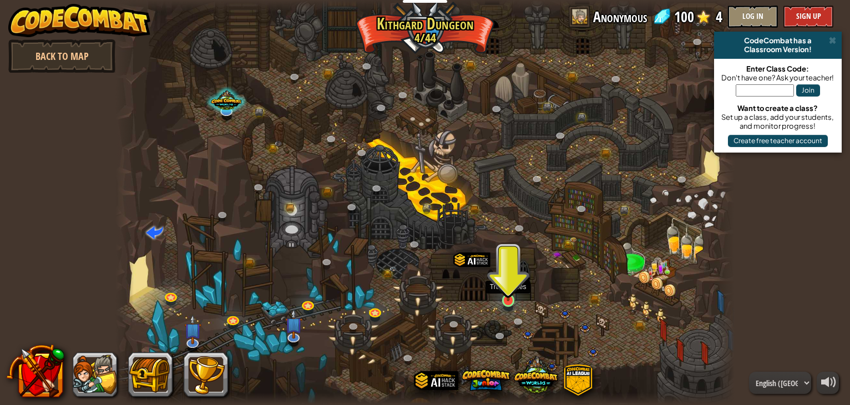
click at [507, 291] on img at bounding box center [509, 284] width 16 height 36
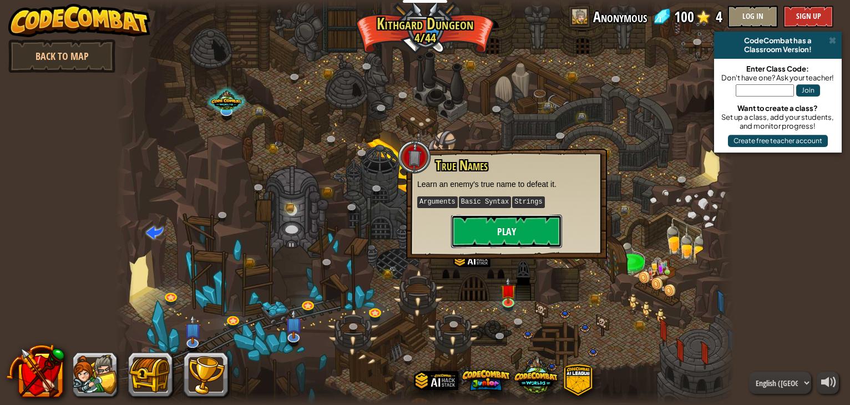
click at [507, 215] on button "Play" at bounding box center [506, 231] width 111 height 33
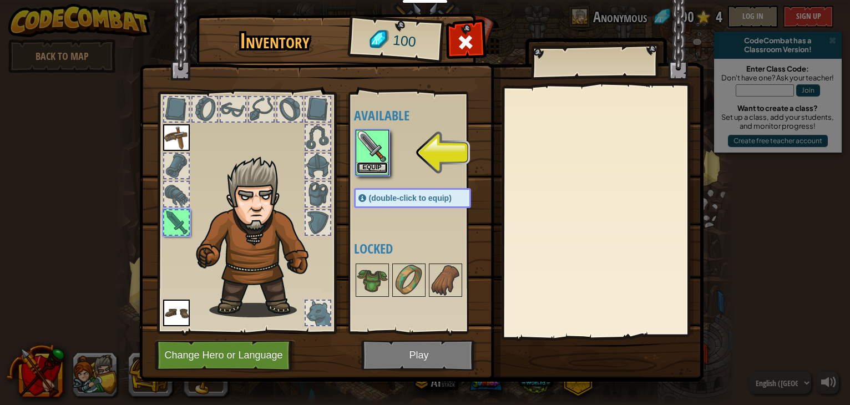
click at [377, 162] on button "Equip" at bounding box center [372, 168] width 31 height 12
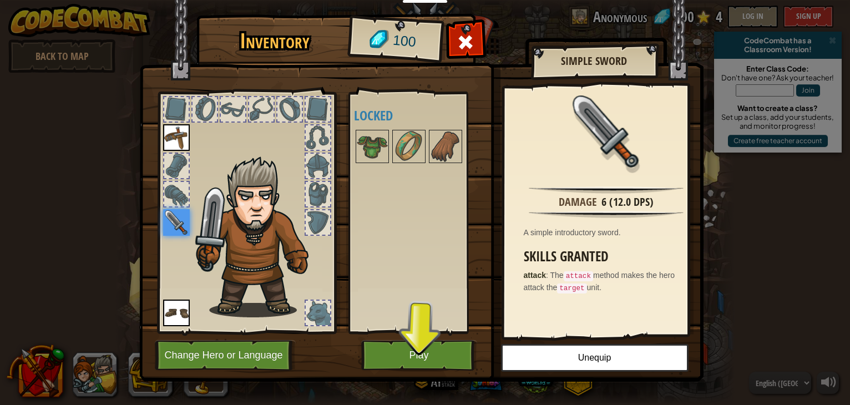
click at [408, 336] on img at bounding box center [421, 180] width 564 height 403
click at [415, 352] on button "Play" at bounding box center [419, 355] width 116 height 31
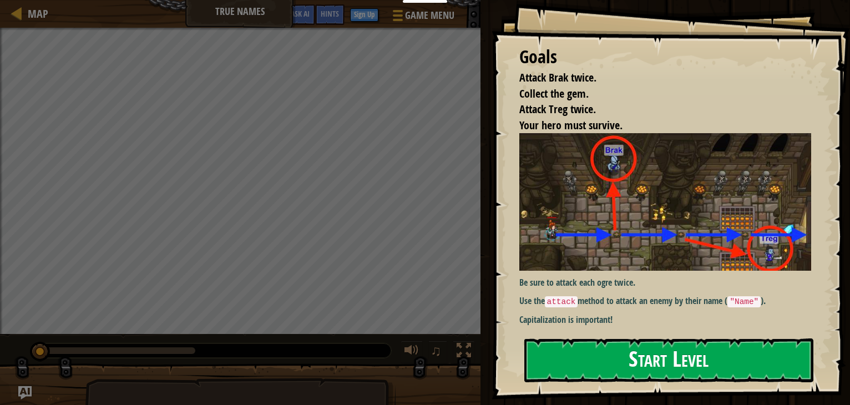
click at [571, 374] on button "Start Level" at bounding box center [668, 361] width 289 height 44
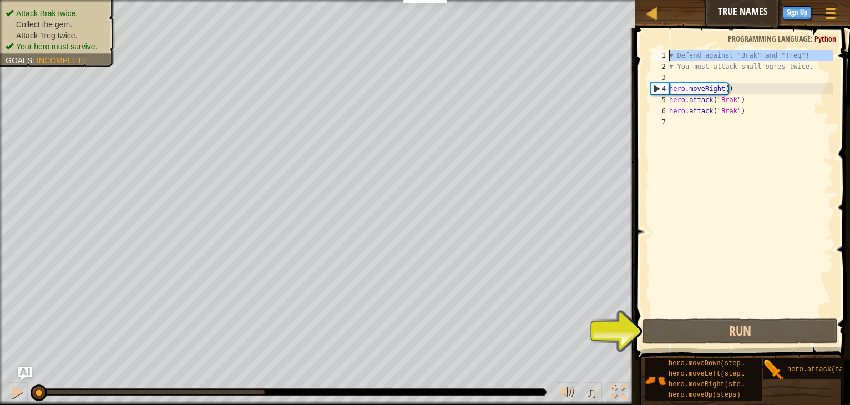
click at [666, 53] on div "1" at bounding box center [660, 55] width 18 height 11
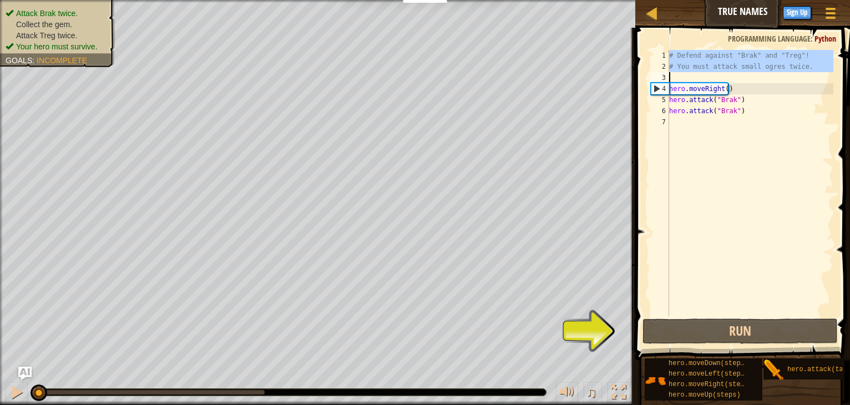
drag, startPoint x: 666, startPoint y: 52, endPoint x: 779, endPoint y: 72, distance: 115.1
click at [779, 72] on div "# Defend against "Brak" and "Treg"! 1 2 3 4 5 6 7 # Defend against "Brak" and "…" at bounding box center [741, 183] width 185 height 266
type textarea "# You must attack small ogres twice."
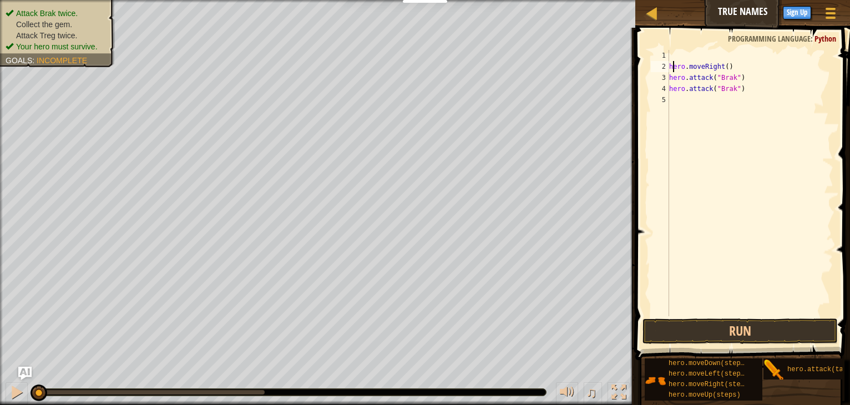
click at [673, 64] on div "hero . moveRight ( ) hero . attack ( "Brak" ) hero . attack ( "Brak" )" at bounding box center [750, 194] width 166 height 289
click at [668, 63] on div "2" at bounding box center [660, 66] width 18 height 11
click at [670, 63] on div "hero . moveRight ( ) hero . attack ( "Brak" ) hero . attack ( "Brak" )" at bounding box center [750, 194] width 166 height 289
drag, startPoint x: 674, startPoint y: 63, endPoint x: 690, endPoint y: 61, distance: 16.2
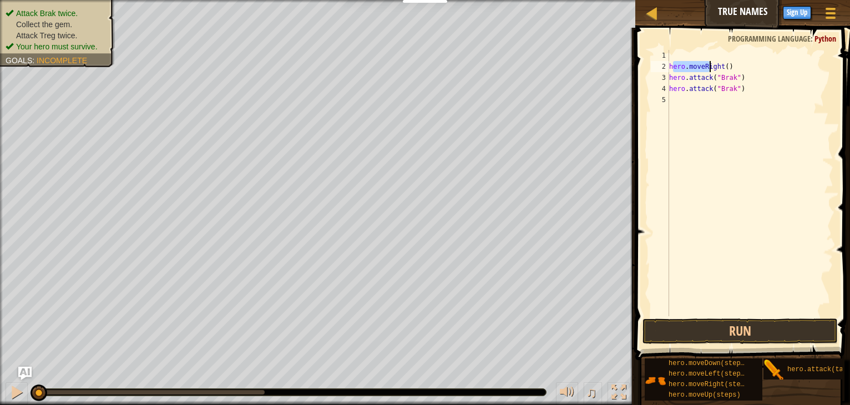
click at [695, 61] on div "hero . moveRight ( ) hero . attack ( "Brak" ) hero . attack ( "Brak" )" at bounding box center [750, 194] width 166 height 289
click at [672, 63] on div "hero . moveRight ( ) hero . attack ( "Brak" ) hero . attack ( "Brak" )" at bounding box center [750, 183] width 166 height 266
click at [667, 63] on div "2" at bounding box center [660, 66] width 18 height 11
type textarea "hero.moveRight()"
drag, startPoint x: 670, startPoint y: 64, endPoint x: 738, endPoint y: 62, distance: 67.2
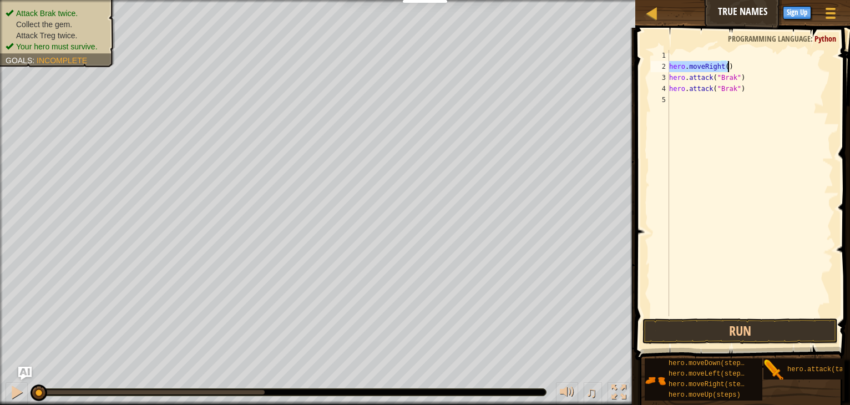
click at [741, 63] on div "hero . moveRight ( ) hero . attack ( "Brak" ) hero . attack ( "Brak" )" at bounding box center [750, 194] width 166 height 289
drag, startPoint x: 670, startPoint y: 80, endPoint x: 741, endPoint y: 71, distance: 71.7
click at [741, 71] on div "hero . moveRight ( ) hero . attack ( "Brak" ) hero . attack ( "Brak" )" at bounding box center [750, 194] width 166 height 289
click at [679, 74] on div "hero . moveRight ( ) hero . attack ( "Brak" ) hero . attack ( "Brak" )" at bounding box center [750, 194] width 166 height 289
type textarea "hero.attack("Brak")"
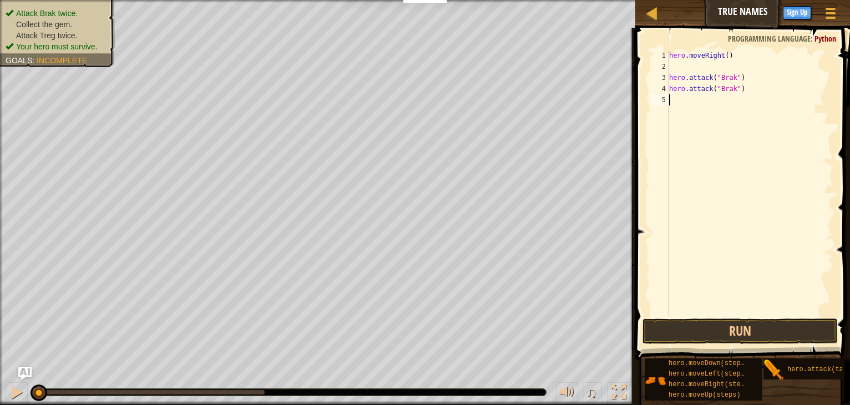
click at [775, 153] on div "hero . moveRight ( ) hero . attack ( "Brak" ) hero . attack ( "Brak" )" at bounding box center [750, 194] width 166 height 289
click at [735, 331] on button "Run" at bounding box center [740, 332] width 195 height 26
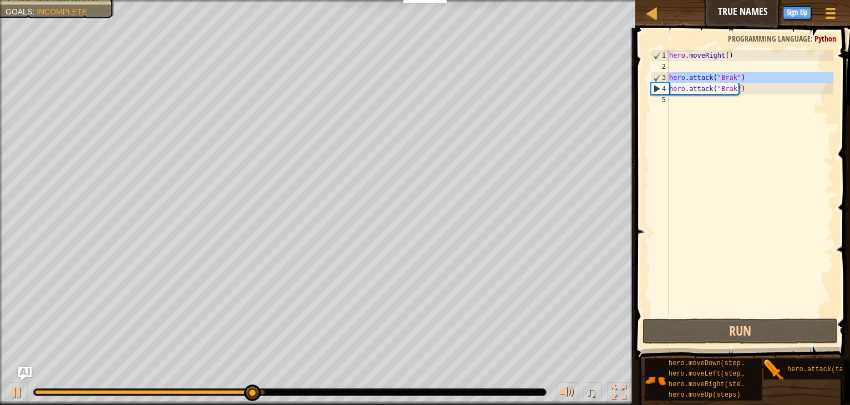
drag, startPoint x: 668, startPoint y: 74, endPoint x: 710, endPoint y: 79, distance: 42.0
click at [710, 79] on div "1 2 3 4 5 hero . moveRight ( ) hero . attack ( "Brak" ) hero . attack ( "Brak" …" at bounding box center [741, 183] width 185 height 266
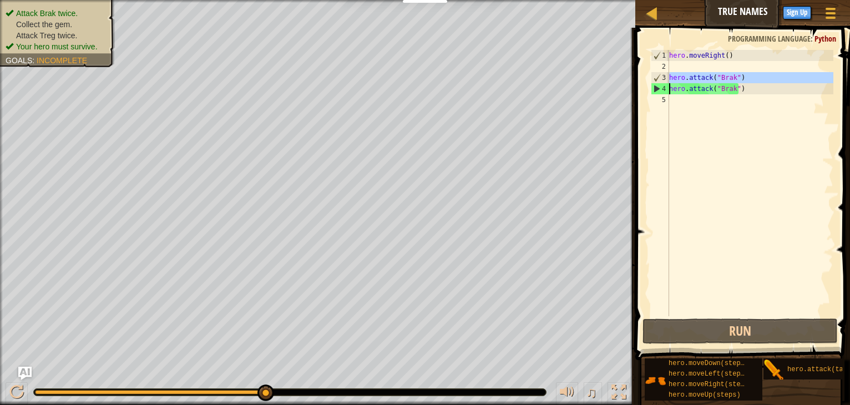
type textarea "hero.attack("Brak")"
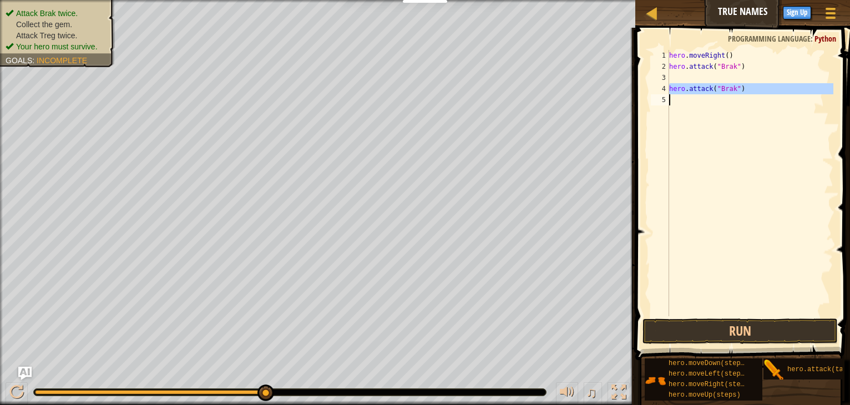
drag, startPoint x: 668, startPoint y: 83, endPoint x: 735, endPoint y: 94, distance: 68.1
click at [735, 94] on div "1 2 3 4 5 hero . moveRight ( ) hero . attack ( "Brak" ) hero . attack ( "Brak" …" at bounding box center [741, 183] width 185 height 266
type textarea "hero.attack("Brak")"
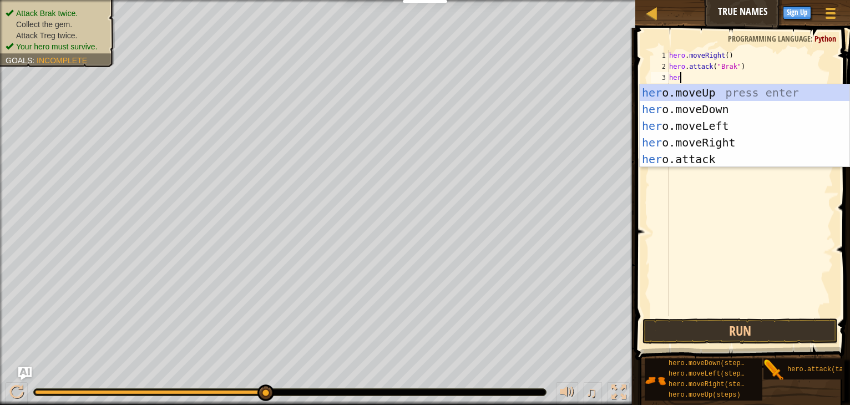
type textarea "hero"
click at [697, 139] on div "hero .moveUp press enter hero .moveDown press enter hero .moveLeft press enter …" at bounding box center [745, 142] width 210 height 117
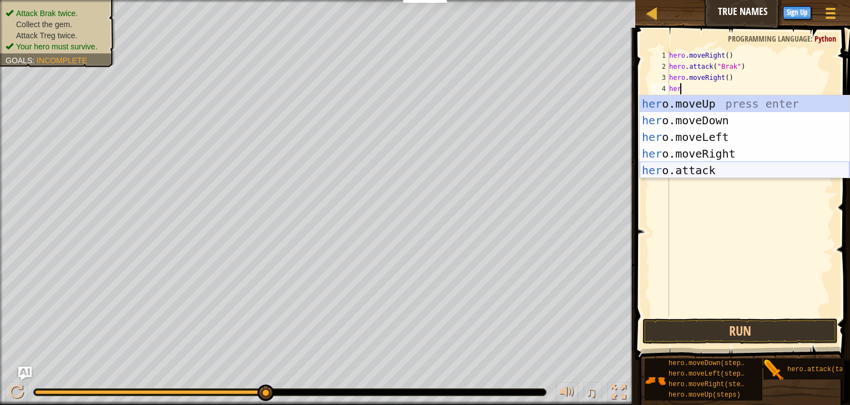
click at [675, 168] on div "her o.moveUp press enter her o.moveDown press enter her o.moveLeft press enter …" at bounding box center [745, 153] width 210 height 117
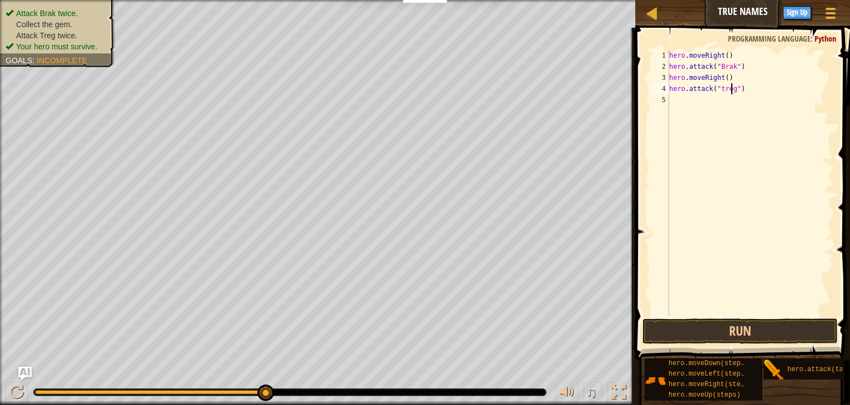
scroll to position [5, 4]
click at [692, 335] on button "Run" at bounding box center [740, 332] width 195 height 26
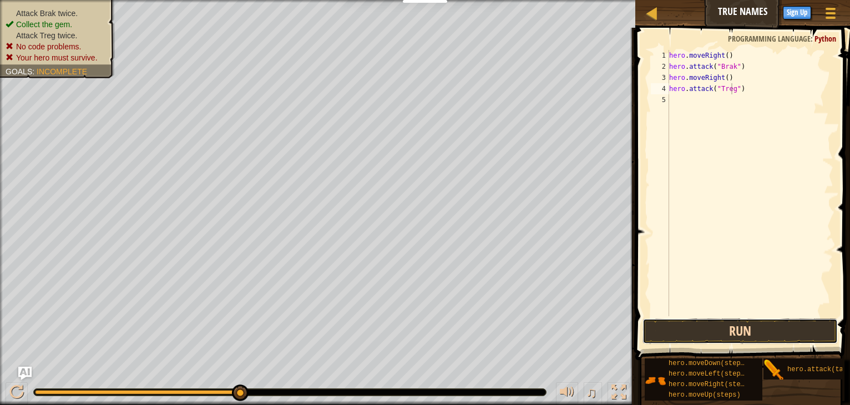
click at [675, 330] on button "Run" at bounding box center [740, 332] width 195 height 26
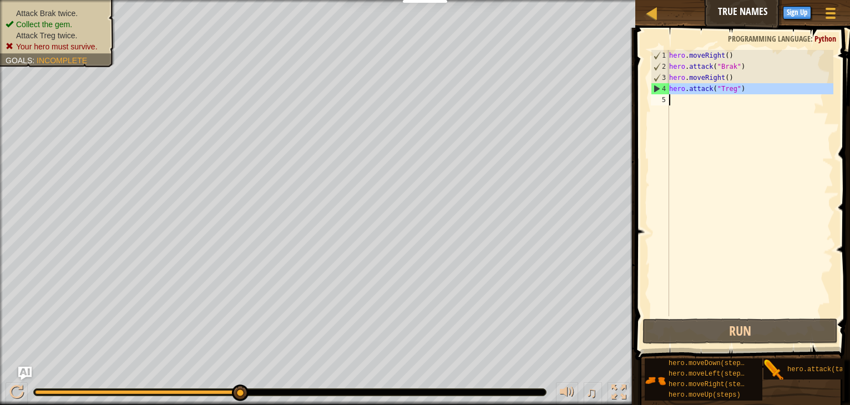
drag, startPoint x: 669, startPoint y: 87, endPoint x: 696, endPoint y: 88, distance: 26.7
click at [696, 88] on div "hero.attack("Treg") 1 2 3 4 5 hero . moveRight ( ) hero . attack ( "Brak" ) her…" at bounding box center [741, 183] width 185 height 266
type textarea "hero.attack("Treg")"
drag, startPoint x: 686, startPoint y: 91, endPoint x: 675, endPoint y: 89, distance: 11.2
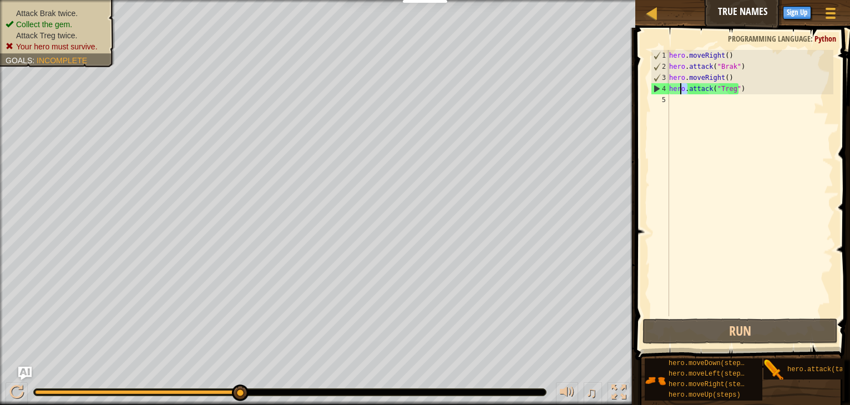
click at [675, 89] on div "hero . moveRight ( ) hero . attack ( "Brak" ) hero . moveRight ( ) hero . attac…" at bounding box center [750, 194] width 166 height 289
type textarea "hero.attack("Treg")"
click at [684, 134] on div "hero . moveRight ( ) hero . attack ( "Brak" ) hero . moveRight ( ) hero . attac…" at bounding box center [750, 194] width 166 height 289
click at [672, 88] on div "hero . moveRight ( ) hero . attack ( "Brak" ) hero . moveRight ( ) hero . attac…" at bounding box center [750, 194] width 166 height 289
click at [664, 87] on div "4" at bounding box center [661, 88] width 18 height 11
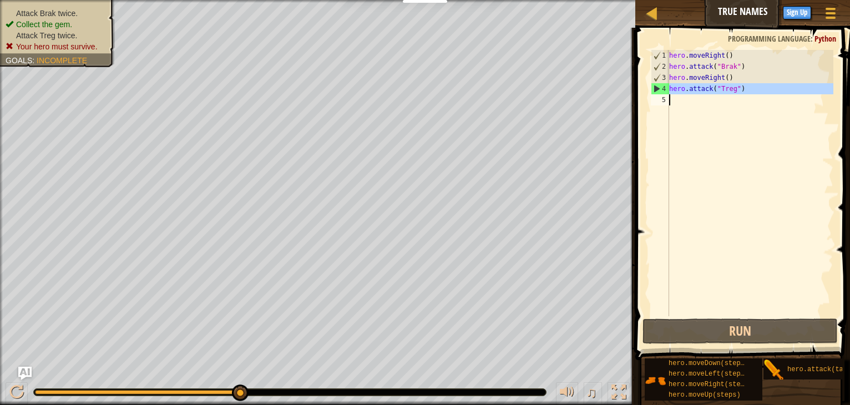
drag, startPoint x: 666, startPoint y: 87, endPoint x: 739, endPoint y: 90, distance: 73.4
click at [739, 90] on div "hero.attack("Treg") 1 2 3 4 5 hero . moveRight ( ) hero . attack ( "Brak" ) her…" at bounding box center [741, 183] width 185 height 266
type textarea "hero.attack("Treg")"
drag, startPoint x: 670, startPoint y: 88, endPoint x: 760, endPoint y: 93, distance: 90.0
click at [760, 93] on div "hero . moveRight ( ) hero . attack ( "Brak" ) hero . moveRight ( ) hero . attac…" at bounding box center [750, 194] width 166 height 289
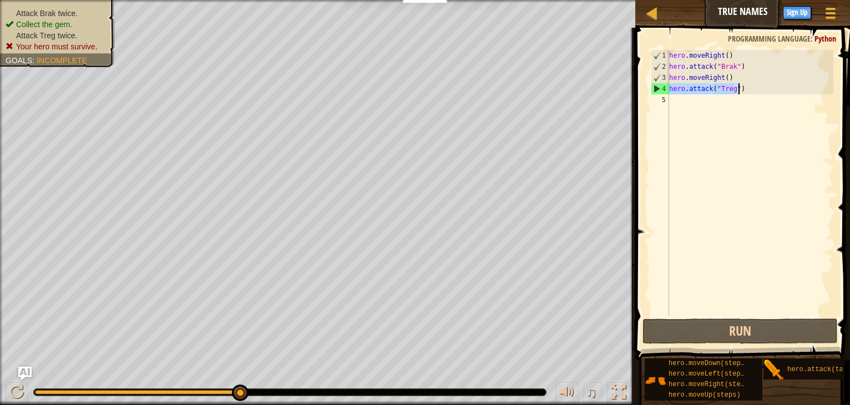
type textarea "hero.attack("Treg")"
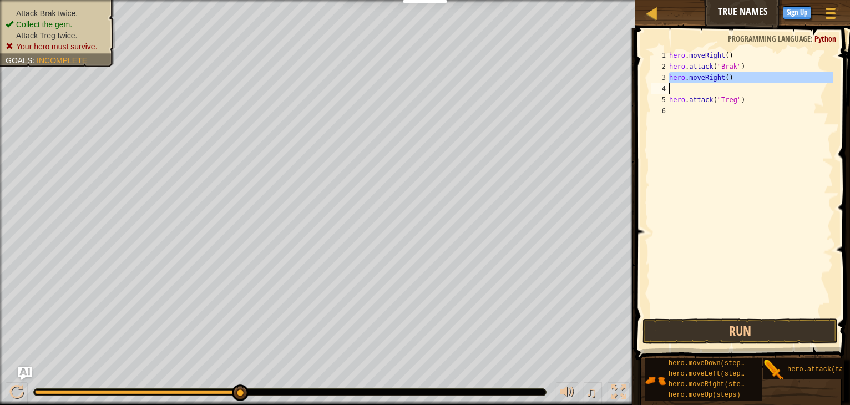
drag, startPoint x: 667, startPoint y: 76, endPoint x: 725, endPoint y: 78, distance: 58.9
click at [725, 78] on div "hero.attack("Treg") 1 2 3 4 5 6 hero . moveRight ( ) hero . attack ( "Brak" ) h…" at bounding box center [741, 183] width 185 height 266
type textarea "hero.moveRight()"
type textarea "hero.attack("Treg")"
click at [672, 77] on div "hero . moveRight ( ) hero . attack ( "Brak" ) hero . moveRight ( ) hero . attac…" at bounding box center [750, 194] width 166 height 289
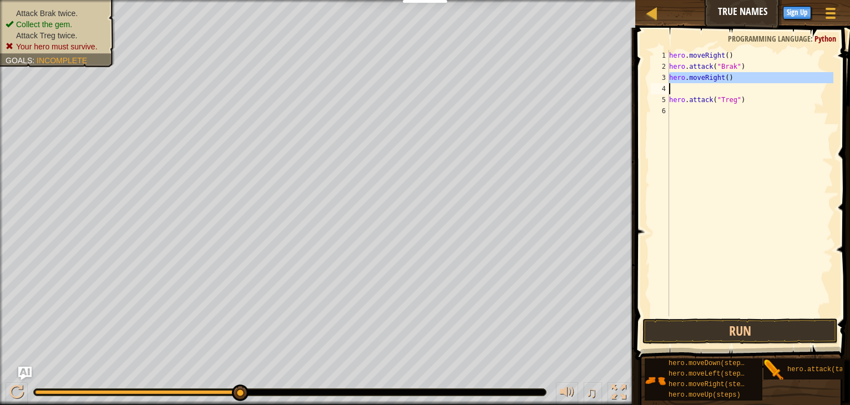
drag, startPoint x: 667, startPoint y: 74, endPoint x: 699, endPoint y: 80, distance: 33.3
click at [699, 80] on div "hero.moveRight() 1 2 3 4 5 6 hero . moveRight ( ) hero . attack ( "Brak" ) hero…" at bounding box center [741, 183] width 185 height 266
type textarea "hero.moveRight()"
drag, startPoint x: 672, startPoint y: 75, endPoint x: 674, endPoint y: 66, distance: 9.2
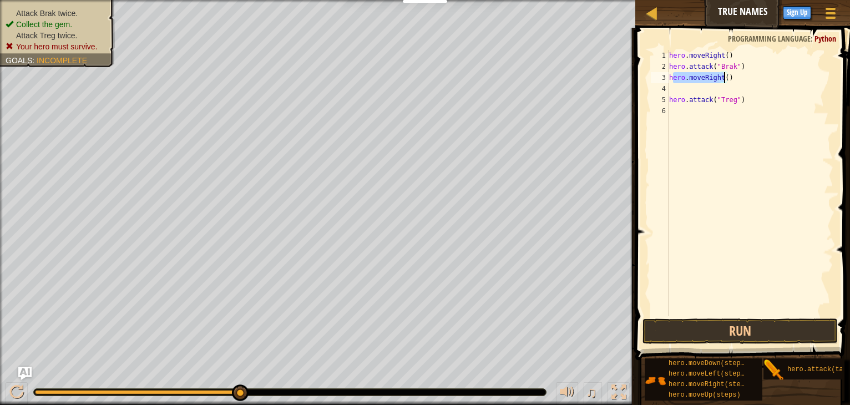
click at [674, 66] on div "hero . moveRight ( ) hero . attack ( "Brak" ) hero . moveRight ( ) hero . attac…" at bounding box center [750, 194] width 166 height 289
click at [668, 78] on div "3" at bounding box center [660, 77] width 18 height 11
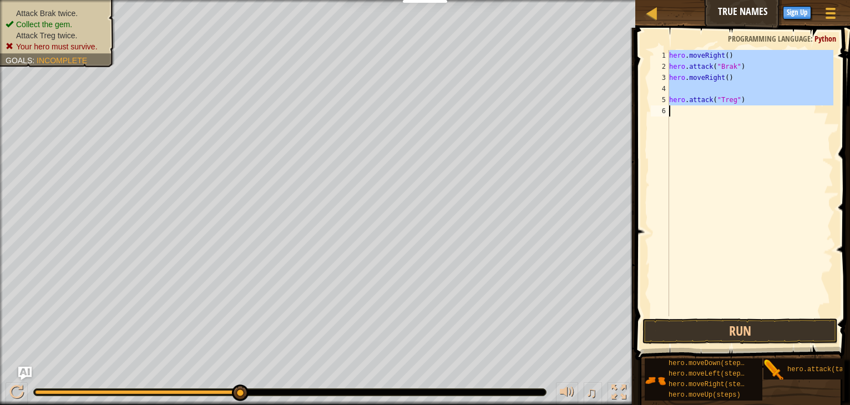
drag, startPoint x: 668, startPoint y: 78, endPoint x: 680, endPoint y: 78, distance: 11.7
click at [680, 78] on div "hero.attack("Treg") 1 2 3 4 5 6 hero . moveRight ( ) hero . attack ( "Brak" ) h…" at bounding box center [741, 183] width 185 height 266
click at [670, 80] on div "hero . moveRight ( ) hero . attack ( "Brak" ) hero . moveRight ( ) hero . attac…" at bounding box center [750, 183] width 166 height 266
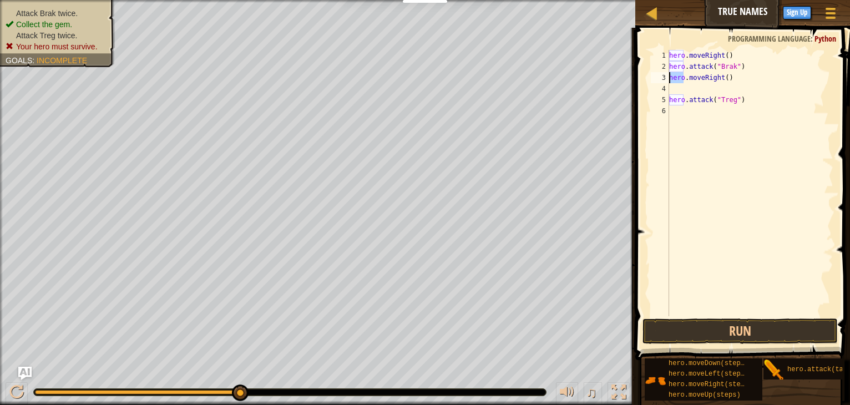
click at [670, 80] on div "hero . moveRight ( ) hero . attack ( "Brak" ) hero . moveRight ( ) hero . attac…" at bounding box center [750, 194] width 166 height 289
type textarea "hero.moveRight()"
type textarea ".mherooveRight()"
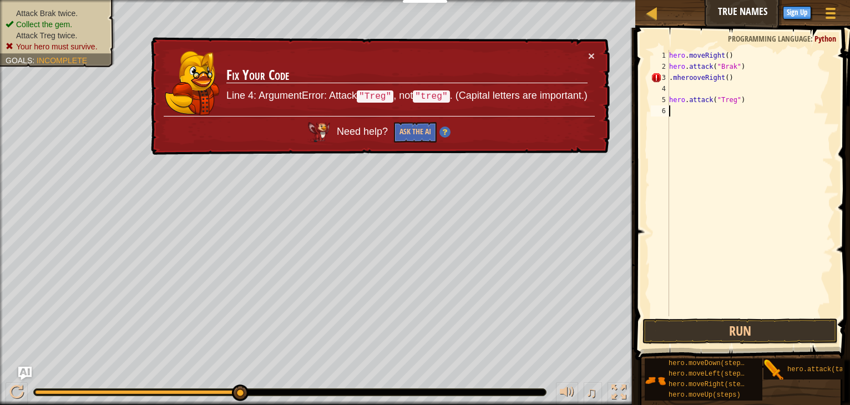
drag, startPoint x: 829, startPoint y: 120, endPoint x: 792, endPoint y: 145, distance: 44.3
click at [794, 145] on div "hero . moveRight ( ) hero . attack ( "Brak" ) . mherooveRight ( ) hero . attack…" at bounding box center [750, 194] width 166 height 289
click at [791, 145] on div "hero . moveRight ( ) hero . attack ( "Brak" ) . mherooveRight ( ) hero . attack…" at bounding box center [750, 194] width 166 height 289
drag, startPoint x: 669, startPoint y: 77, endPoint x: 683, endPoint y: 79, distance: 14.6
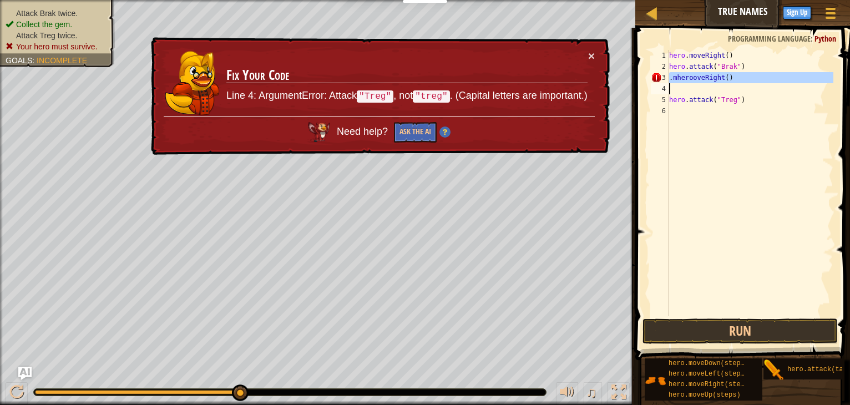
click at [683, 79] on div "1 2 3 4 5 6 hero . moveRight ( ) hero . attack ( "Brak" ) . mherooveRight ( ) h…" at bounding box center [741, 183] width 185 height 266
type textarea ".mherooveRight()"
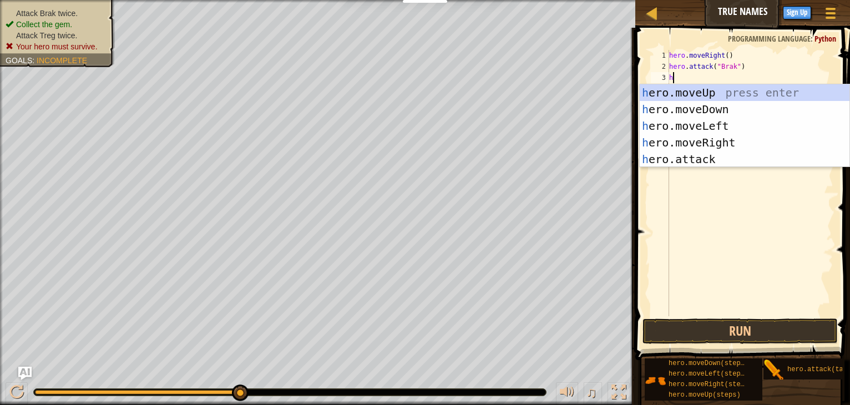
type textarea "hr"
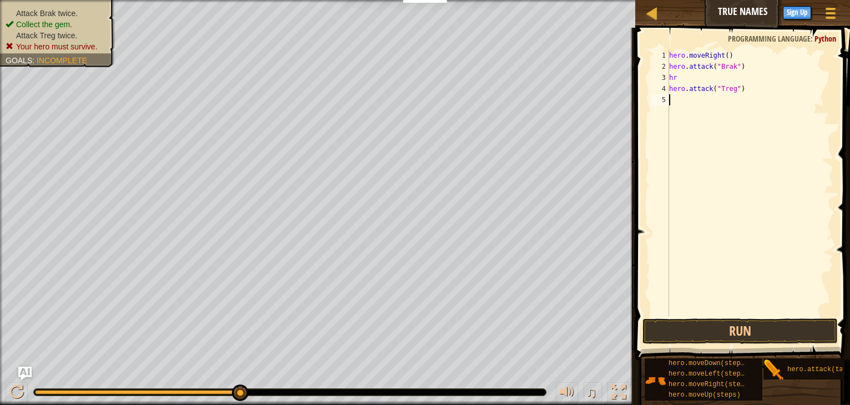
click at [711, 257] on div "hero . moveRight ( ) hero . attack ( "Brak" ) hr hero . attack ( "Treg" )" at bounding box center [750, 194] width 166 height 289
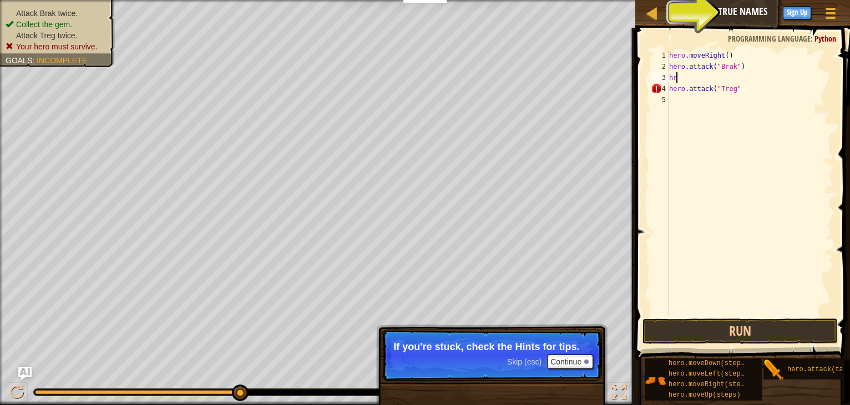
click at [678, 78] on div "hero . moveRight ( ) hero . attack ( "Brak" ) hr hero . attack ( "Treg"" at bounding box center [750, 194] width 166 height 289
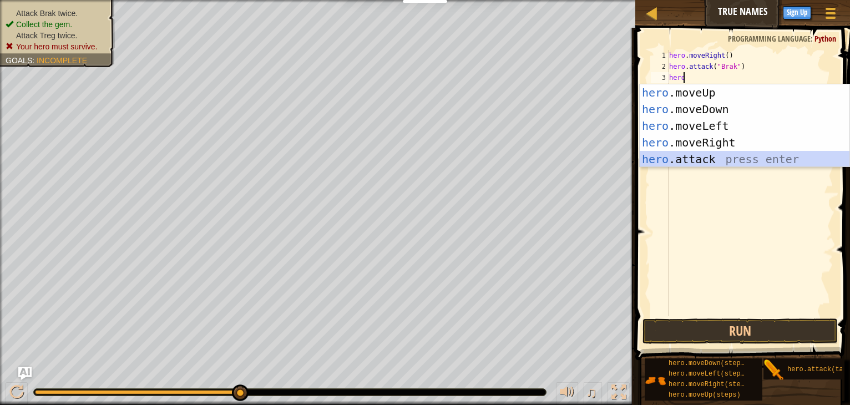
click at [688, 158] on div "hero .moveUp press enter hero .moveDown press enter hero .moveLeft press enter …" at bounding box center [745, 142] width 210 height 117
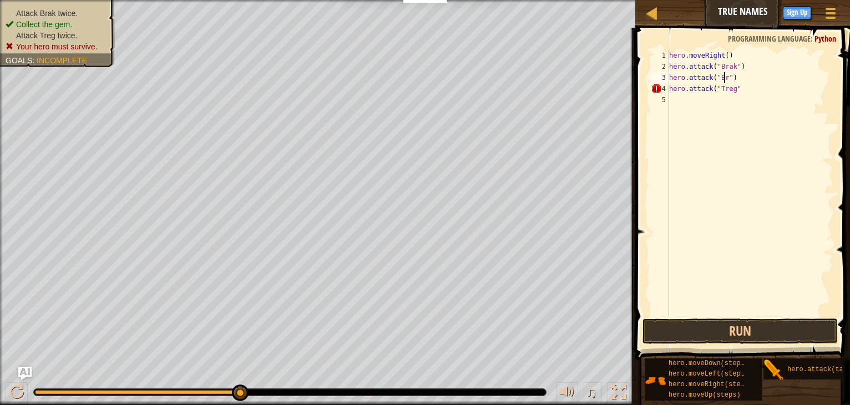
scroll to position [5, 4]
type textarea "hero.attack("Brak")"
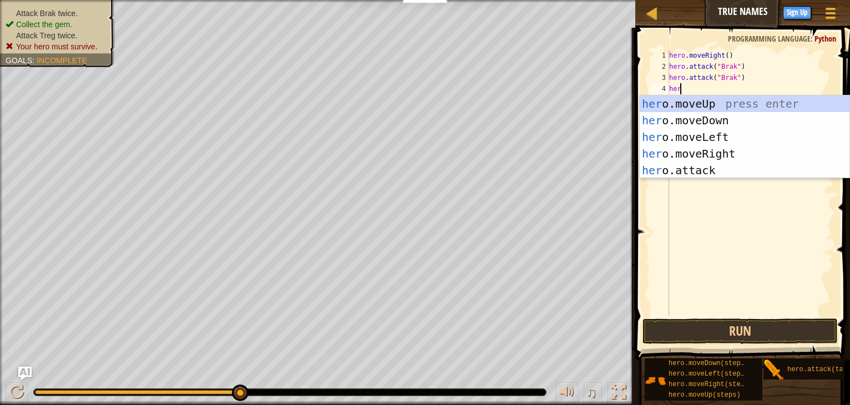
type textarea "hero"
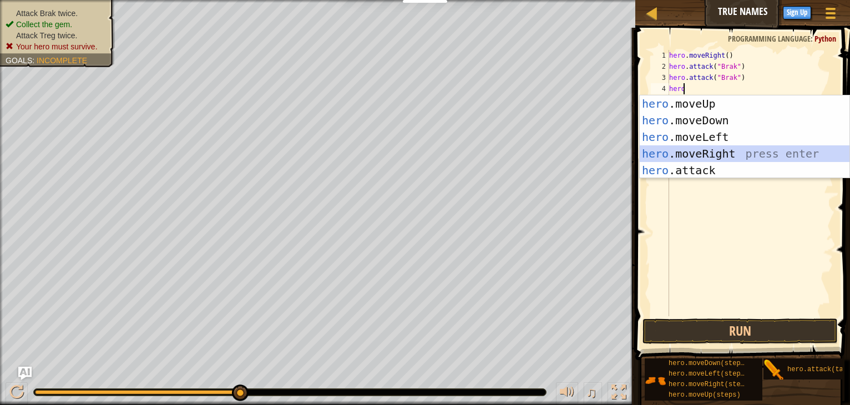
click at [713, 153] on div "hero .moveUp press enter hero .moveDown press enter hero .moveLeft press enter …" at bounding box center [745, 153] width 210 height 117
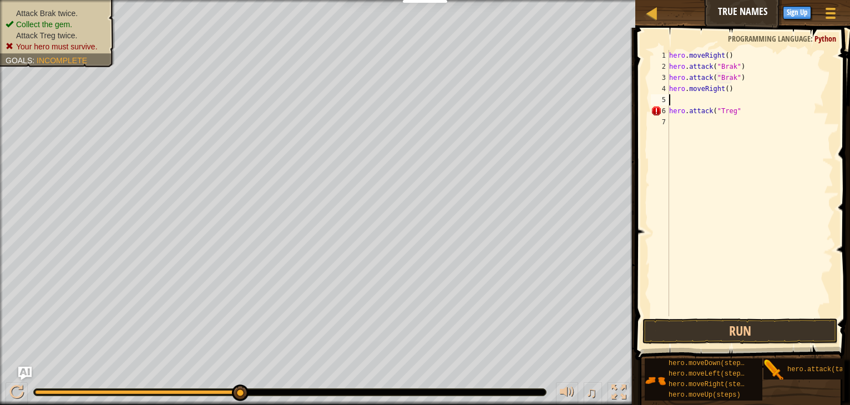
click at [735, 111] on div "hero . moveRight ( ) hero . attack ( "Brak" ) hero . attack ( "Brak" ) hero . m…" at bounding box center [750, 194] width 166 height 289
click at [669, 96] on div "5" at bounding box center [660, 99] width 18 height 11
type textarea "hero.attack("Treg")"
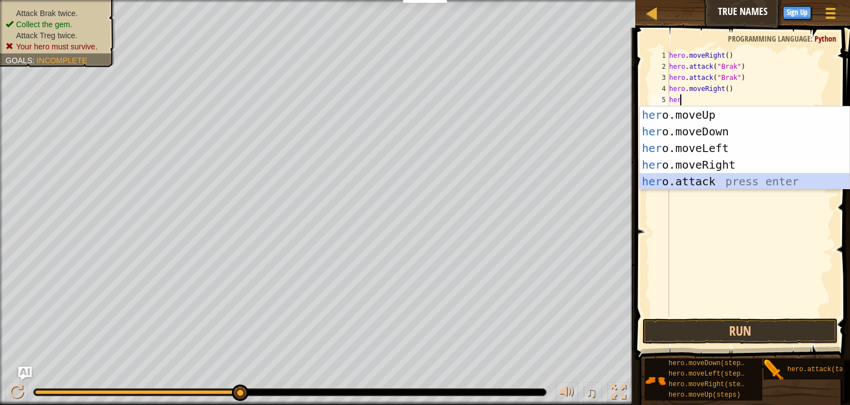
click at [675, 183] on div "her o.moveUp press enter her o.moveDown press enter her o.moveLeft press enter …" at bounding box center [745, 165] width 210 height 117
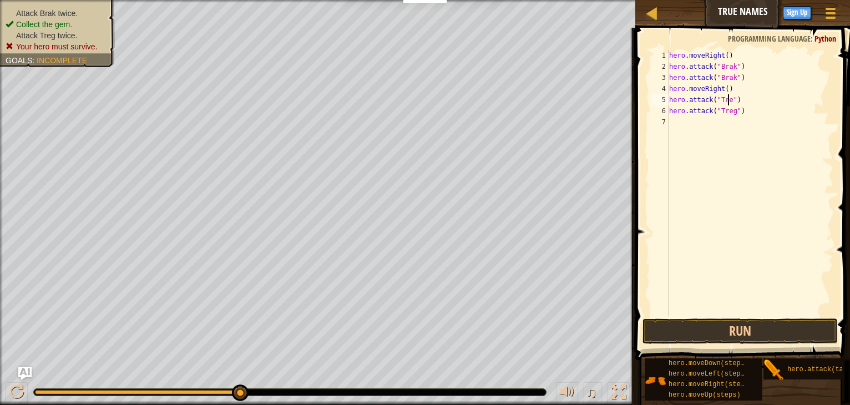
scroll to position [5, 4]
type textarea "hero.attack("Treg")"
click at [673, 325] on button "Run" at bounding box center [740, 332] width 195 height 26
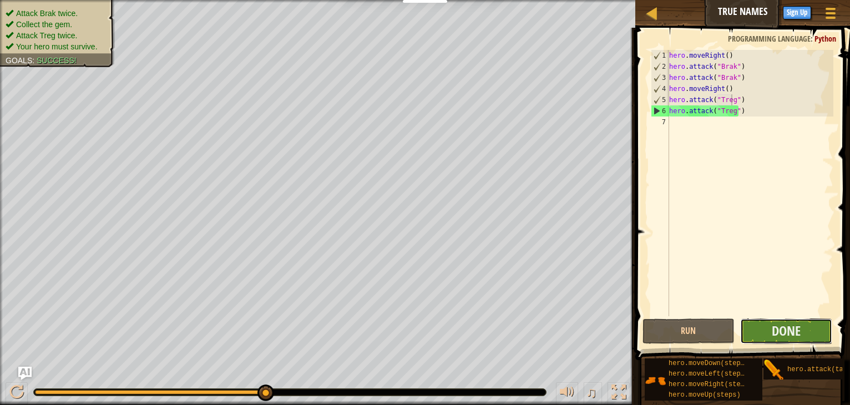
click at [769, 332] on button "Done" at bounding box center [786, 332] width 92 height 26
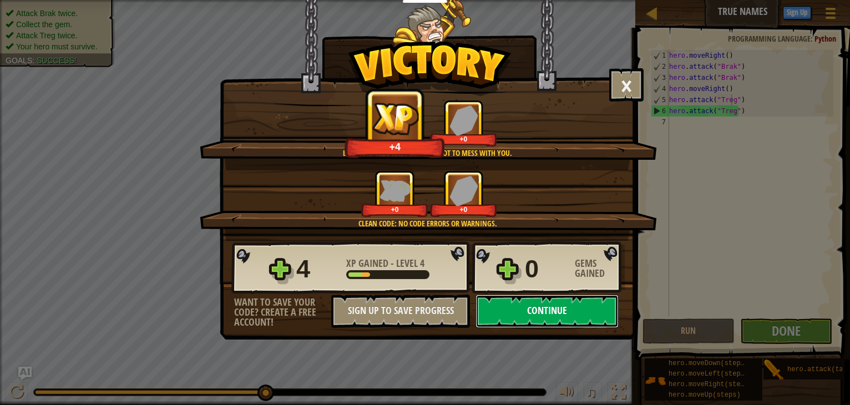
click at [542, 312] on button "Continue" at bounding box center [547, 311] width 143 height 33
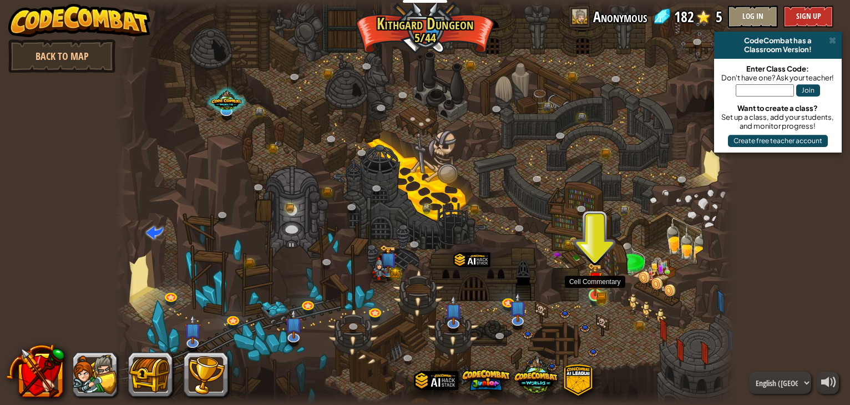
click at [589, 290] on img at bounding box center [596, 280] width 16 height 34
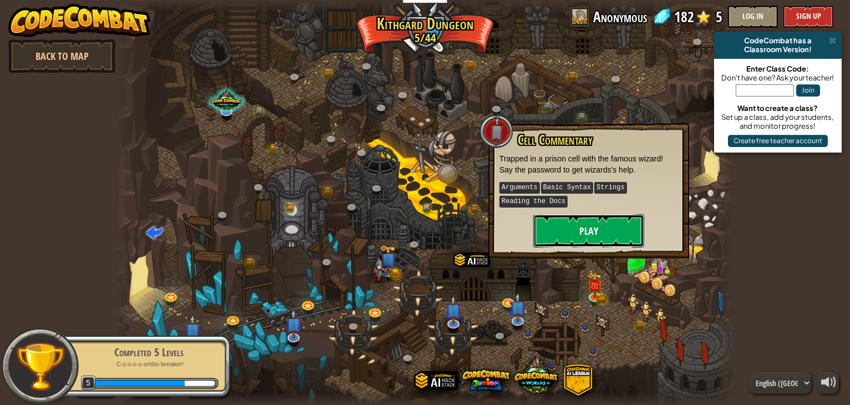
click at [588, 231] on button "Play" at bounding box center [588, 230] width 111 height 33
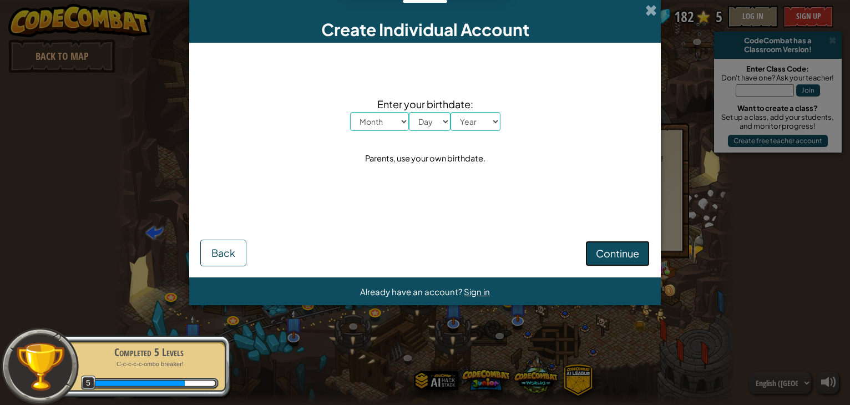
click at [603, 243] on button "Continue" at bounding box center [618, 254] width 64 height 26
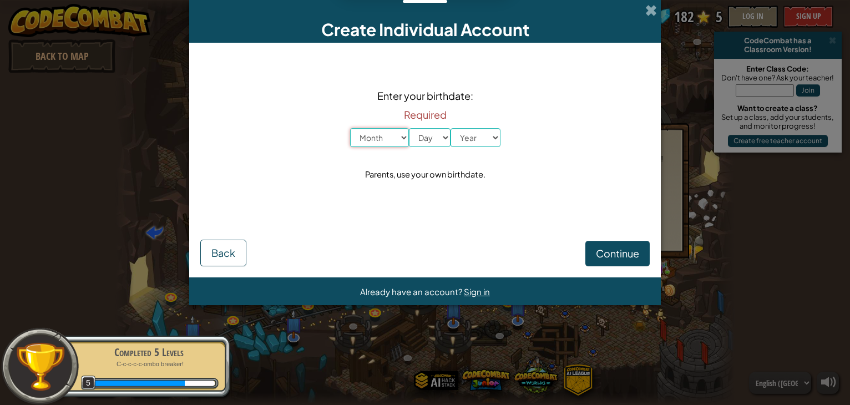
click at [382, 138] on select "Month January February March April May June July August September October Novem…" at bounding box center [379, 137] width 59 height 19
select select "6"
click at [350, 128] on select "Month January February March April May June July August September October Novem…" at bounding box center [379, 137] width 59 height 19
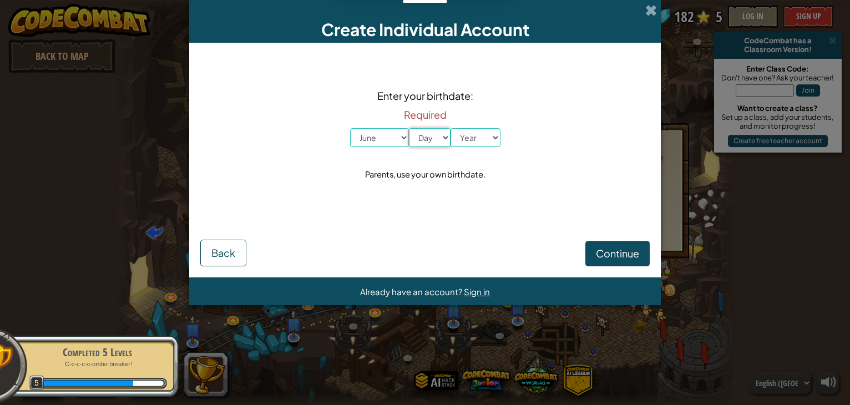
click at [423, 134] on select "Day 1 2 3 4 5 6 7 8 9 10 11 12 13 14 15 16 17 18 19 20 21 22 23 24 25 26 27 28 …" at bounding box center [430, 137] width 42 height 19
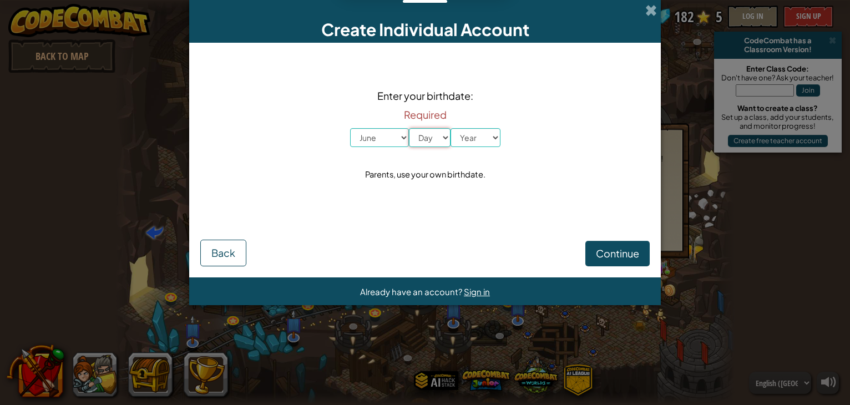
select select "3"
click at [409, 128] on select "Day 1 2 3 4 5 6 7 8 9 10 11 12 13 14 15 16 17 18 19 20 21 22 23 24 25 26 27 28 …" at bounding box center [430, 137] width 42 height 19
click at [456, 132] on select "Year [DATE] 2024 2023 2022 2021 2020 2019 2018 2017 2016 2015 2014 2013 2012 20…" at bounding box center [476, 137] width 50 height 19
select select "2013"
click at [451, 128] on select "Year [DATE] 2024 2023 2022 2021 2020 2019 2018 2017 2016 2015 2014 2013 2012 20…" at bounding box center [476, 137] width 50 height 19
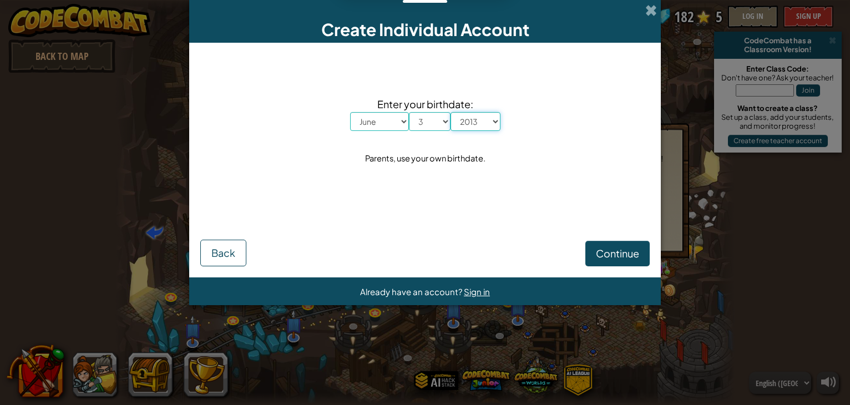
click at [477, 123] on select "Year [DATE] 2024 2023 2022 2021 2020 2019 2018 2017 2016 2015 2014 2013 2012 20…" at bounding box center [476, 121] width 50 height 19
click at [365, 125] on select "Month January February March April May June July August September October Novem…" at bounding box center [379, 121] width 59 height 19
select select "2"
click at [350, 112] on select "Month January February March April May June July August September October Novem…" at bounding box center [379, 121] width 59 height 19
click at [418, 118] on select "Day 1 2 3 4 5 6 7 8 9 10 11 12 13 14 15 16 17 18 19 20 21 22 23 24 25 26 27 28 …" at bounding box center [430, 121] width 42 height 19
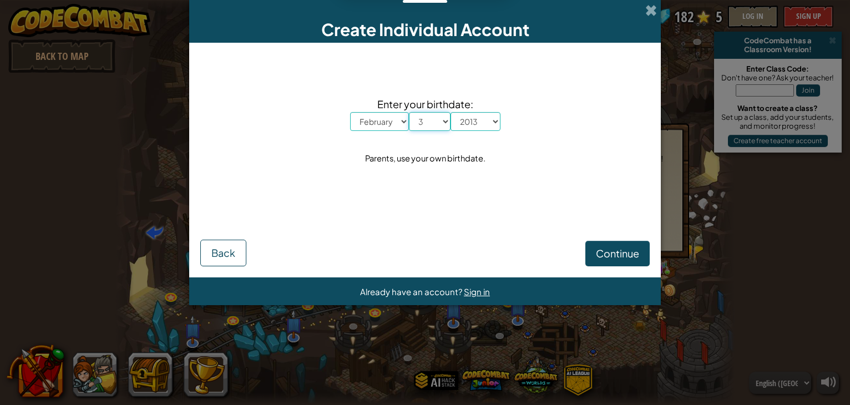
select select "18"
click at [409, 112] on select "Day 1 2 3 4 5 6 7 8 9 10 11 12 13 14 15 16 17 18 19 20 21 22 23 24 25 26 27 28 …" at bounding box center [430, 121] width 42 height 19
click at [467, 123] on select "Year [DATE] 2024 2023 2022 2021 2020 2019 2018 2017 2016 2015 2014 2013 2012 20…" at bounding box center [476, 121] width 50 height 19
select select "1984"
click at [451, 112] on select "Year [DATE] 2024 2023 2022 2021 2020 2019 2018 2017 2016 2015 2014 2013 2012 20…" at bounding box center [476, 121] width 50 height 19
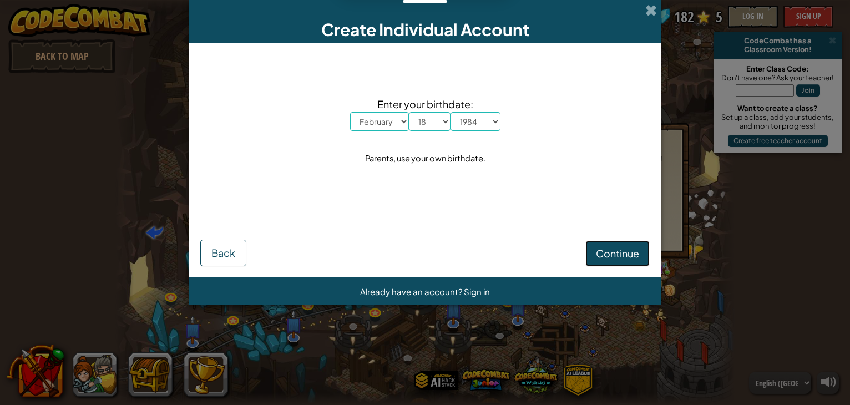
click at [604, 253] on span "Continue" at bounding box center [617, 253] width 43 height 13
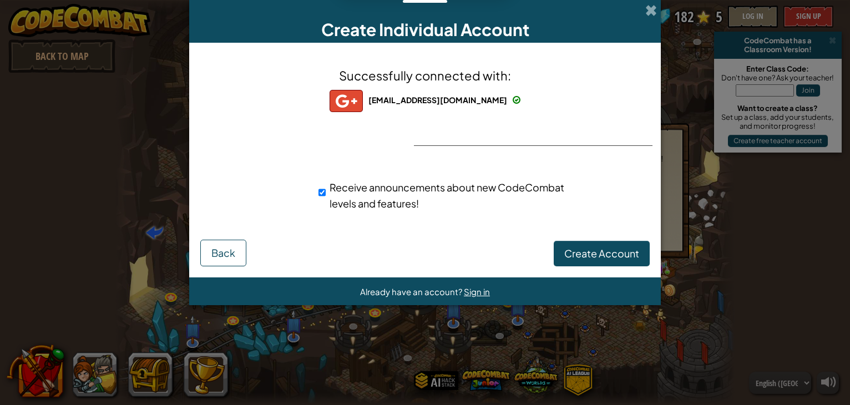
click at [363, 227] on div "Successfully connected with: [EMAIL_ADDRESS][DOMAIN_NAME] [EMAIL_ADDRESS][DOMAI…" at bounding box center [425, 146] width 444 height 184
click at [576, 254] on span "Create Account" at bounding box center [601, 253] width 75 height 13
click at [575, 241] on button "Create Account" at bounding box center [602, 254] width 96 height 26
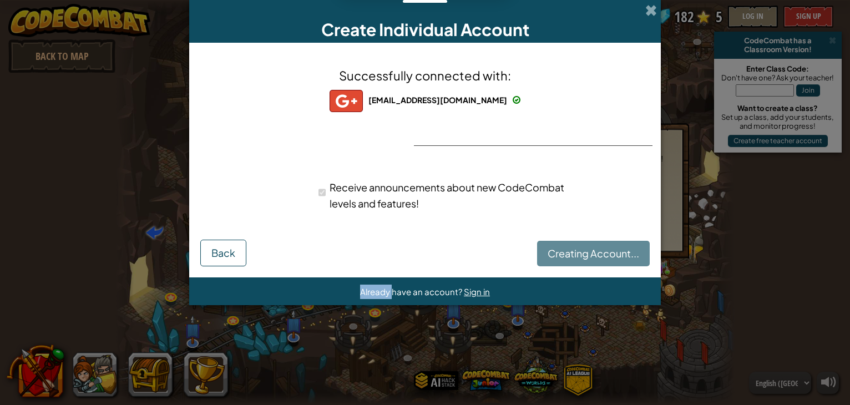
click at [575, 241] on div "Creating Account... Back" at bounding box center [425, 252] width 450 height 28
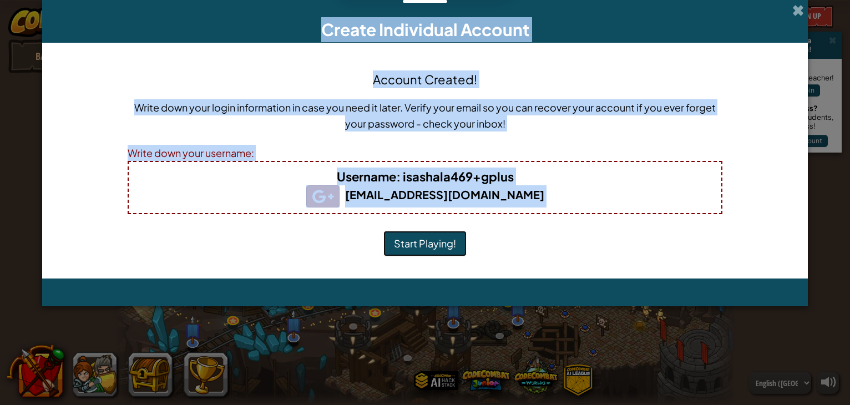
click at [435, 240] on button "Start Playing!" at bounding box center [424, 244] width 83 height 26
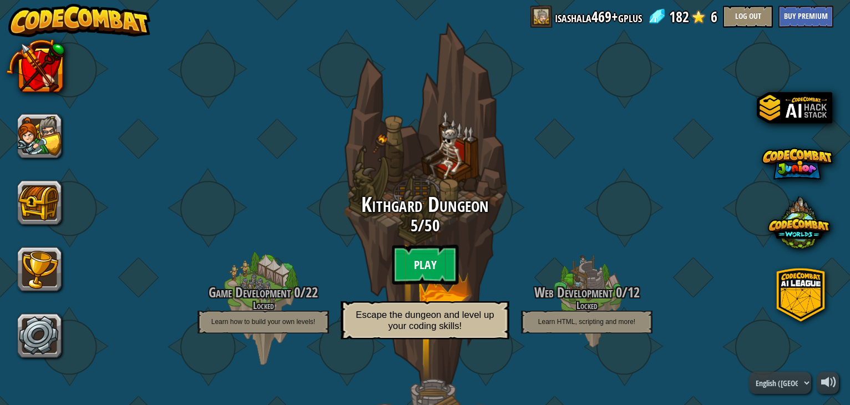
click at [424, 250] on btn "Play" at bounding box center [425, 265] width 67 height 40
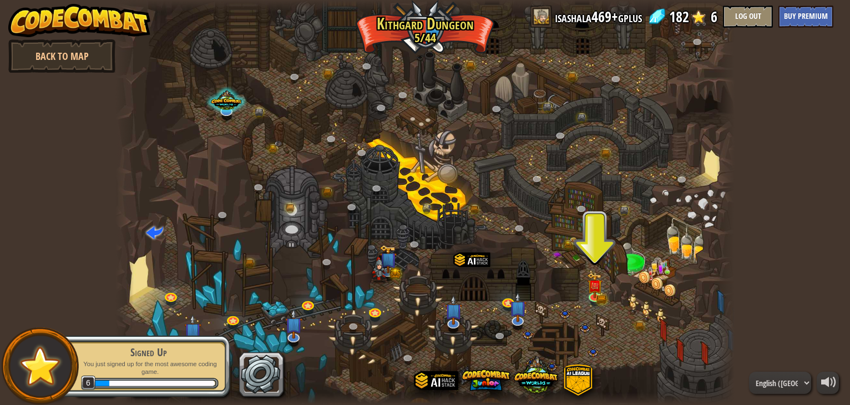
click at [584, 291] on div at bounding box center [425, 202] width 620 height 405
click at [597, 296] on img at bounding box center [596, 280] width 16 height 34
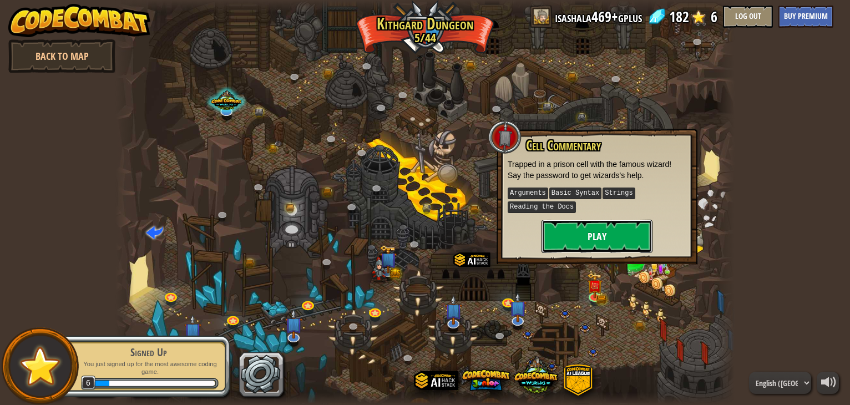
click at [582, 232] on button "Play" at bounding box center [597, 236] width 111 height 33
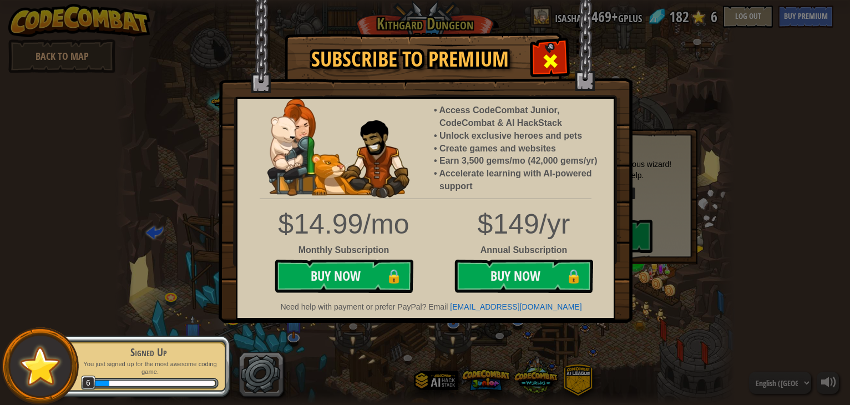
click at [542, 62] on span at bounding box center [551, 61] width 18 height 18
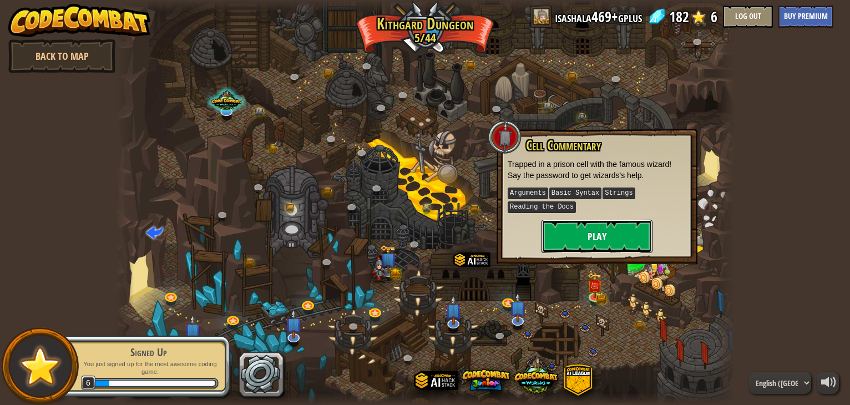
click at [568, 231] on button "Play" at bounding box center [597, 236] width 111 height 33
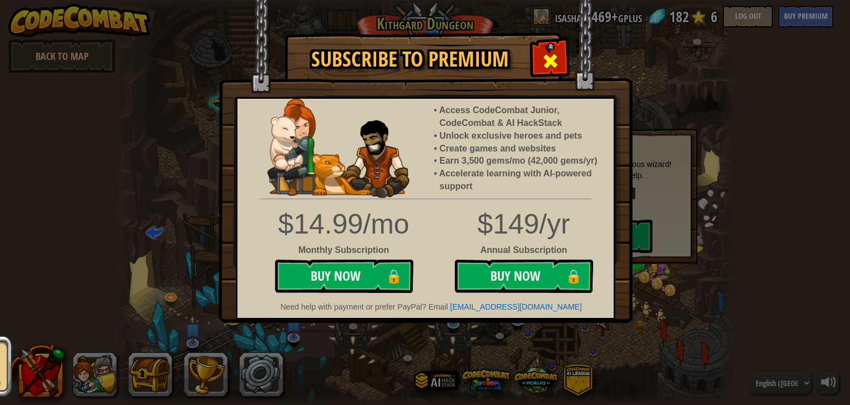
click at [539, 72] on div at bounding box center [550, 59] width 35 height 35
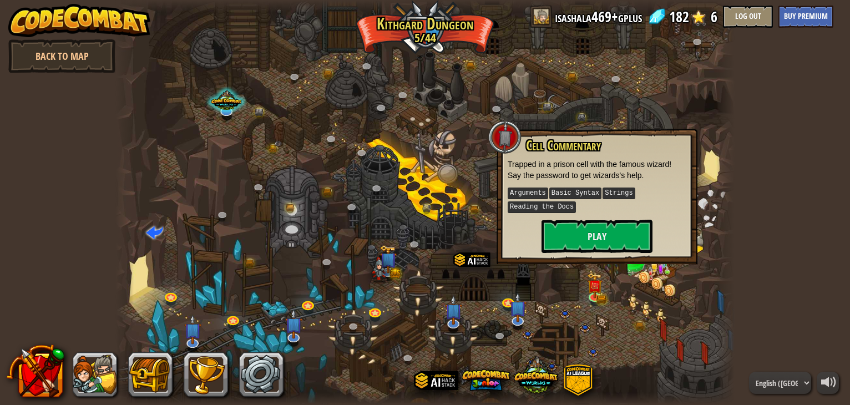
click at [539, 73] on div at bounding box center [425, 202] width 620 height 405
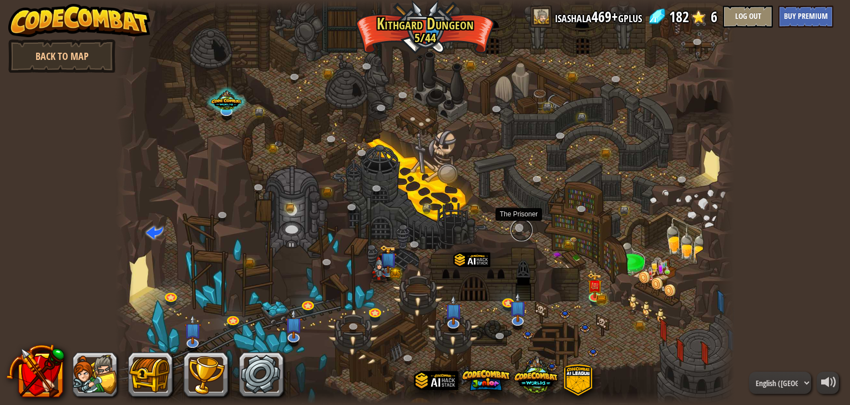
click at [518, 225] on link at bounding box center [522, 230] width 22 height 22
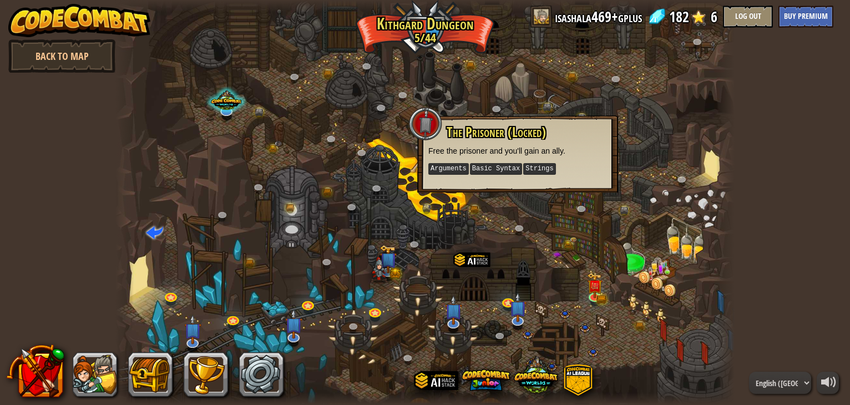
click at [426, 239] on div at bounding box center [425, 202] width 620 height 405
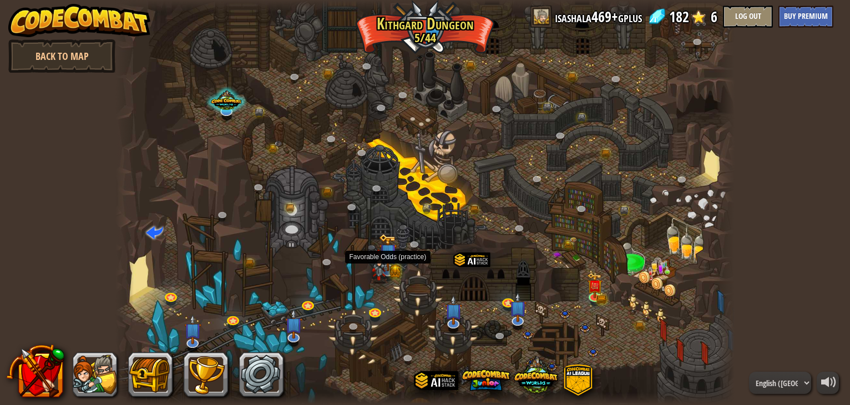
click at [384, 276] on img at bounding box center [379, 267] width 17 height 34
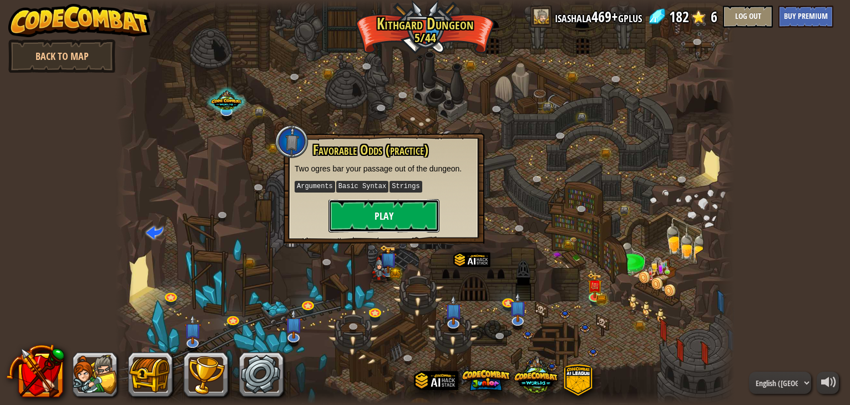
click at [382, 212] on button "Play" at bounding box center [384, 215] width 111 height 33
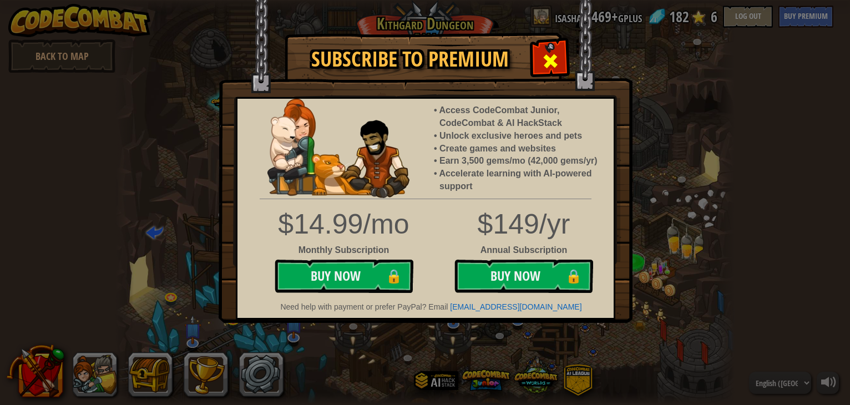
click at [552, 71] on div at bounding box center [550, 59] width 35 height 35
